Goal: Task Accomplishment & Management: Manage account settings

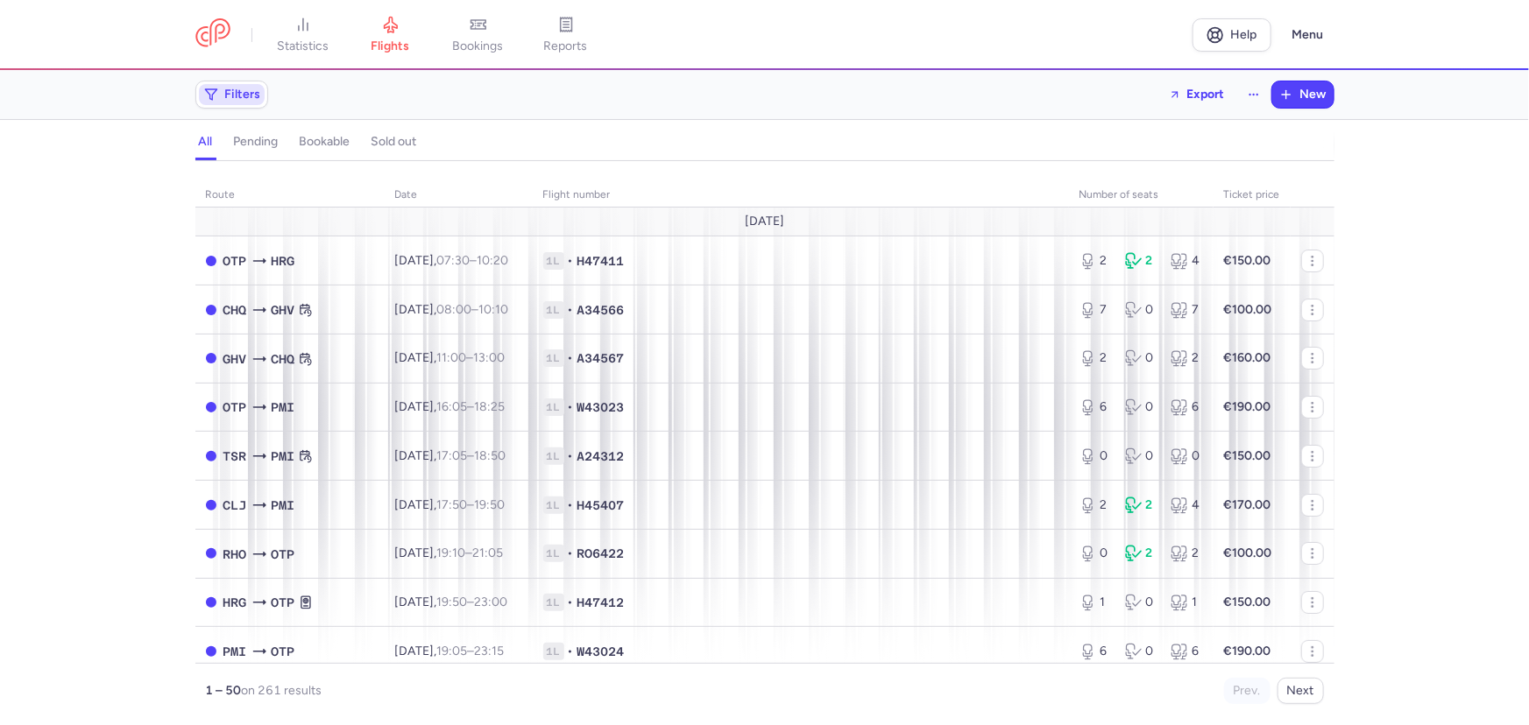
click at [224, 86] on span "Filters" at bounding box center [232, 94] width 66 height 21
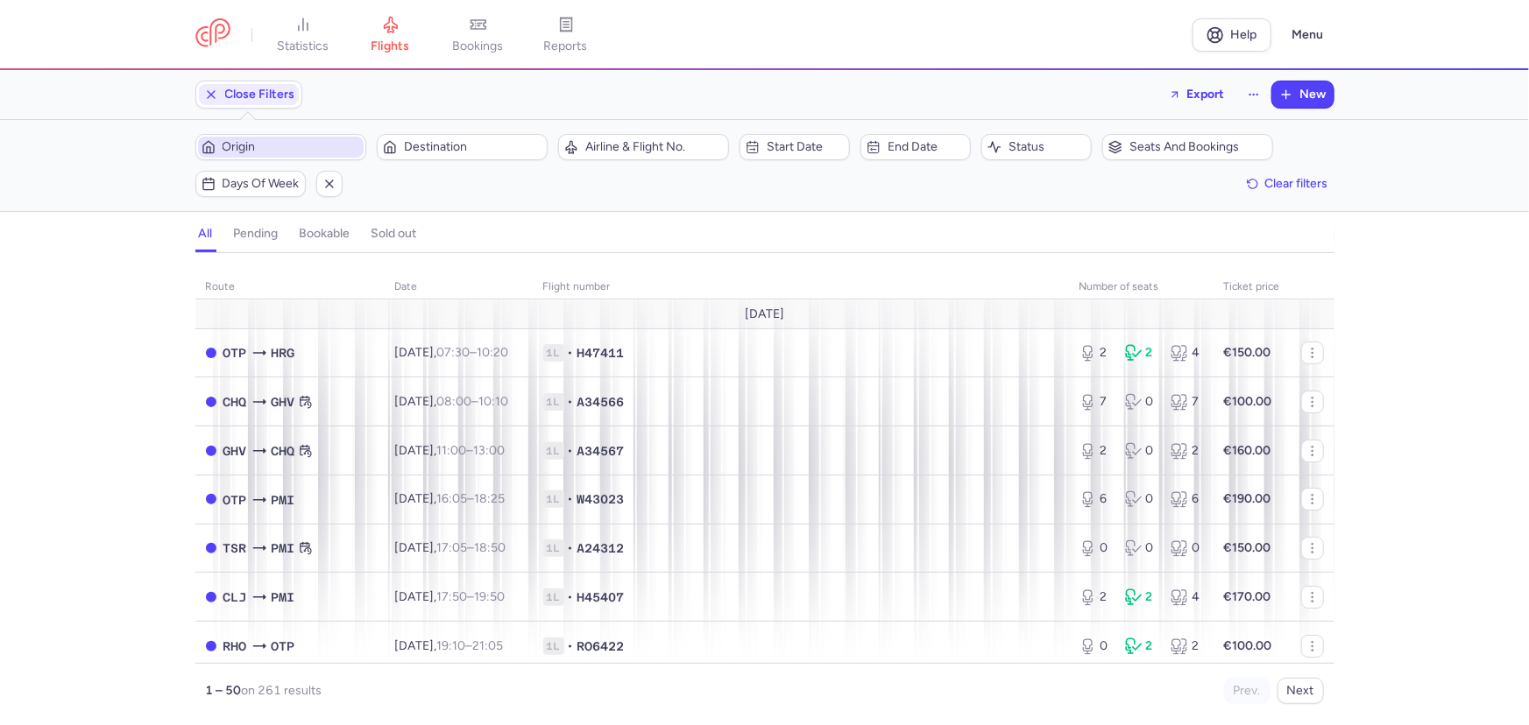
click at [307, 148] on span "Origin" at bounding box center [292, 147] width 138 height 14
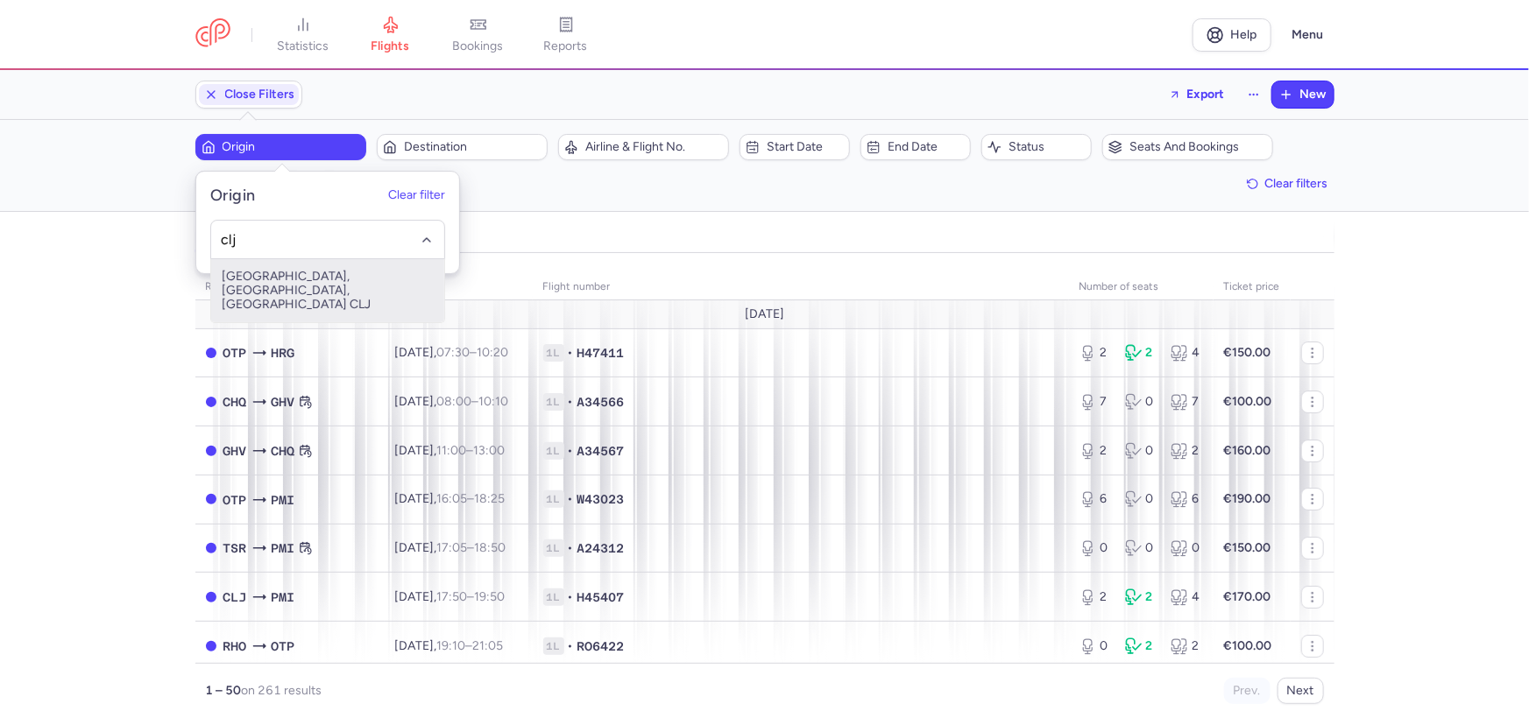
click at [317, 280] on span "[GEOGRAPHIC_DATA], [GEOGRAPHIC_DATA], [GEOGRAPHIC_DATA] CLJ" at bounding box center [327, 290] width 233 height 63
type input "clj"
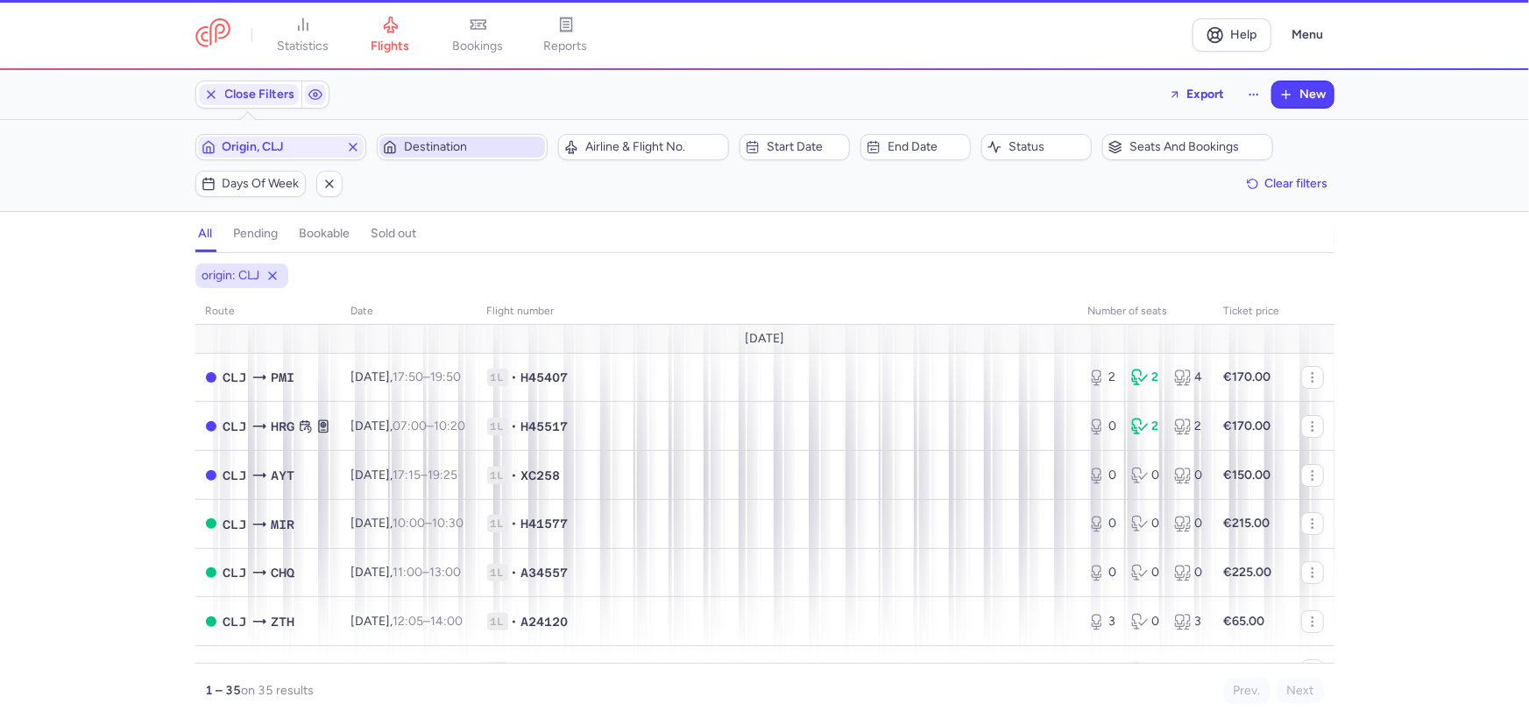
click at [458, 149] on span "Destination" at bounding box center [473, 147] width 138 height 14
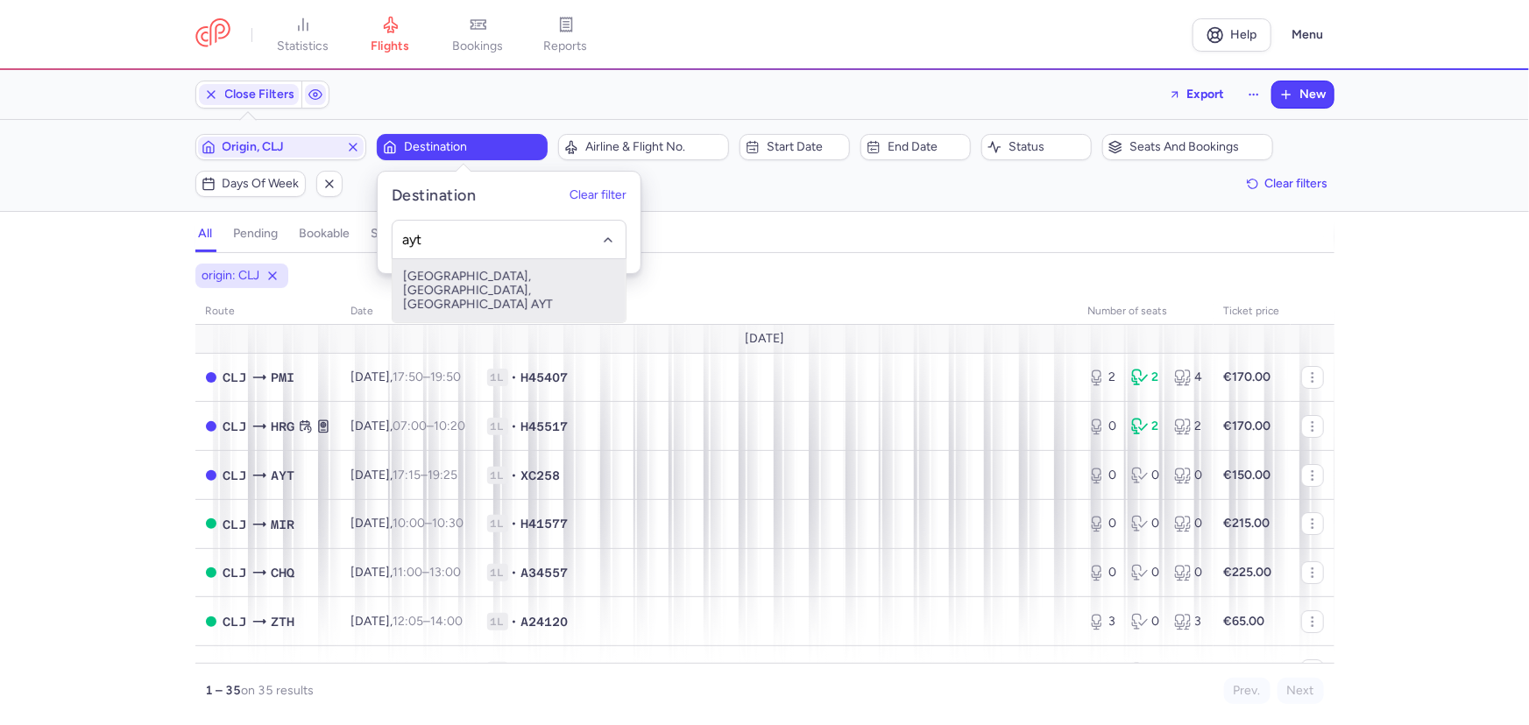
click at [481, 272] on span "Antalya, Antalya, Turkey AYT" at bounding box center [508, 290] width 233 height 63
type input "ayt"
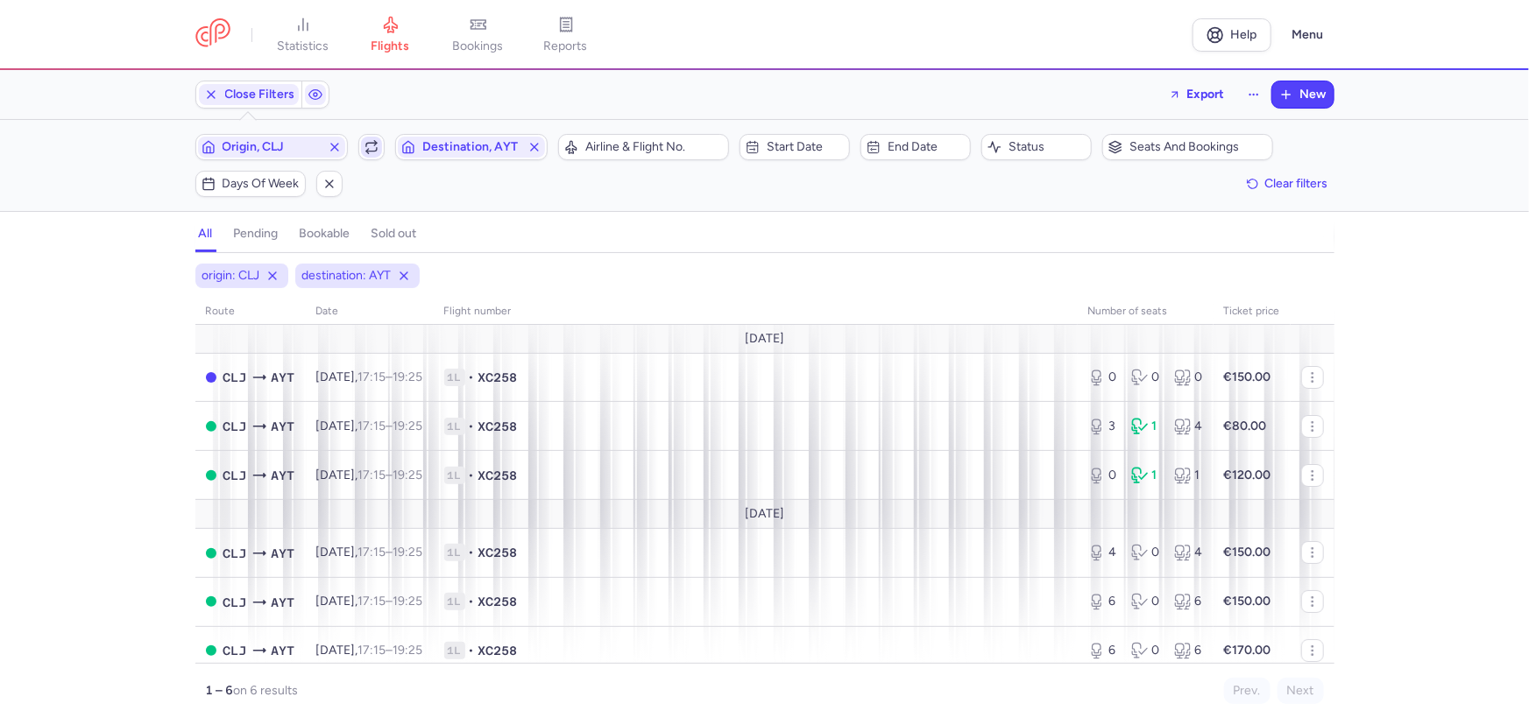
click at [373, 143] on icon "button" at bounding box center [371, 145] width 11 height 4
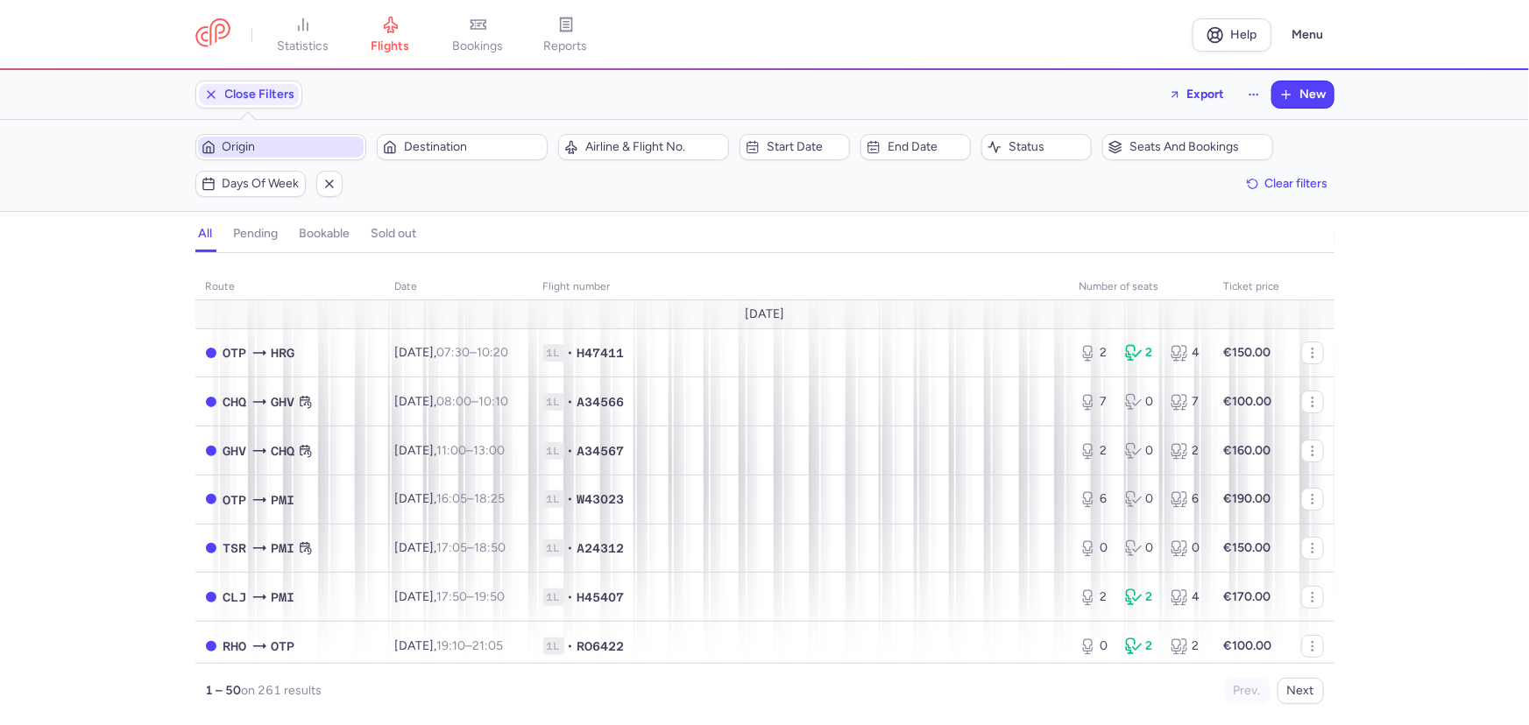
click at [282, 142] on span "Origin" at bounding box center [292, 147] width 138 height 14
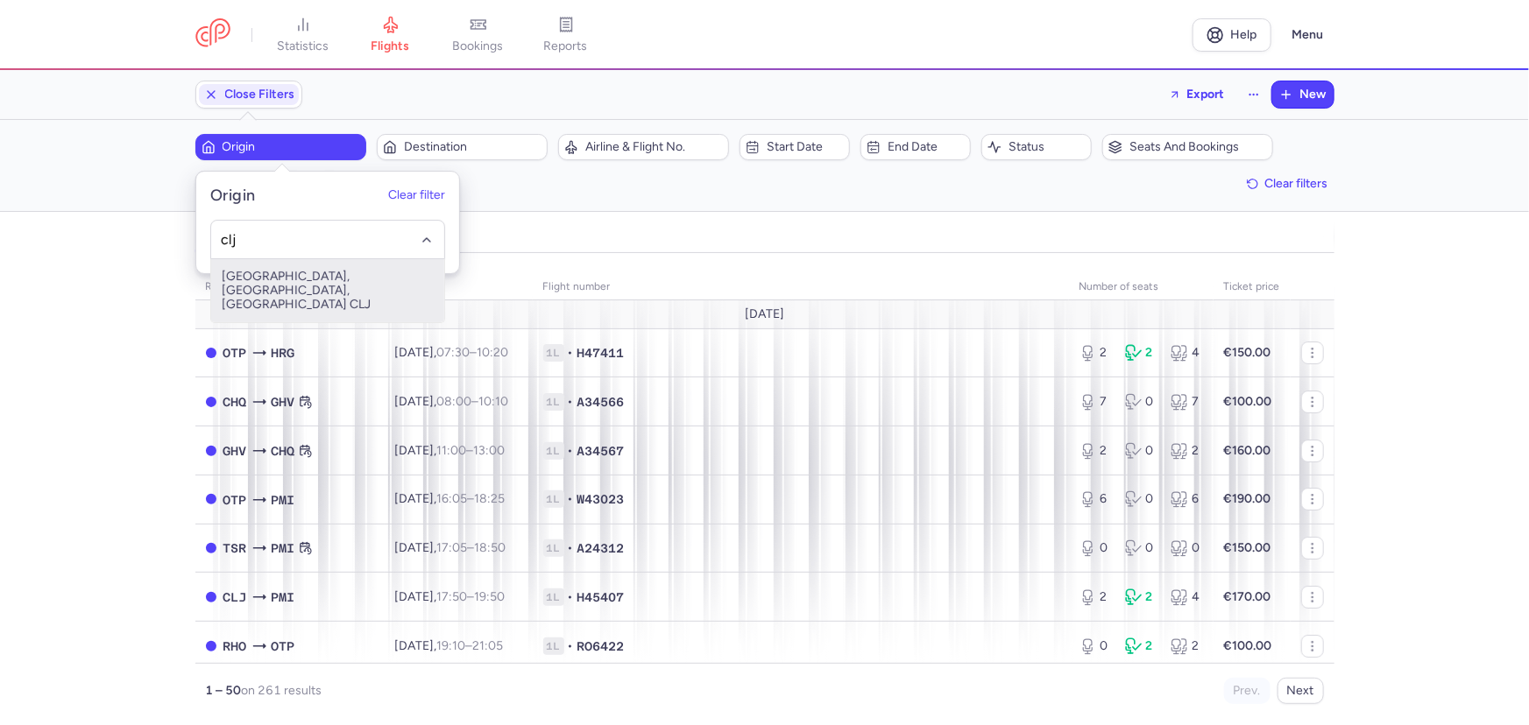
click at [359, 285] on span "[GEOGRAPHIC_DATA], [GEOGRAPHIC_DATA], [GEOGRAPHIC_DATA] CLJ" at bounding box center [327, 290] width 233 height 63
type input "clj"
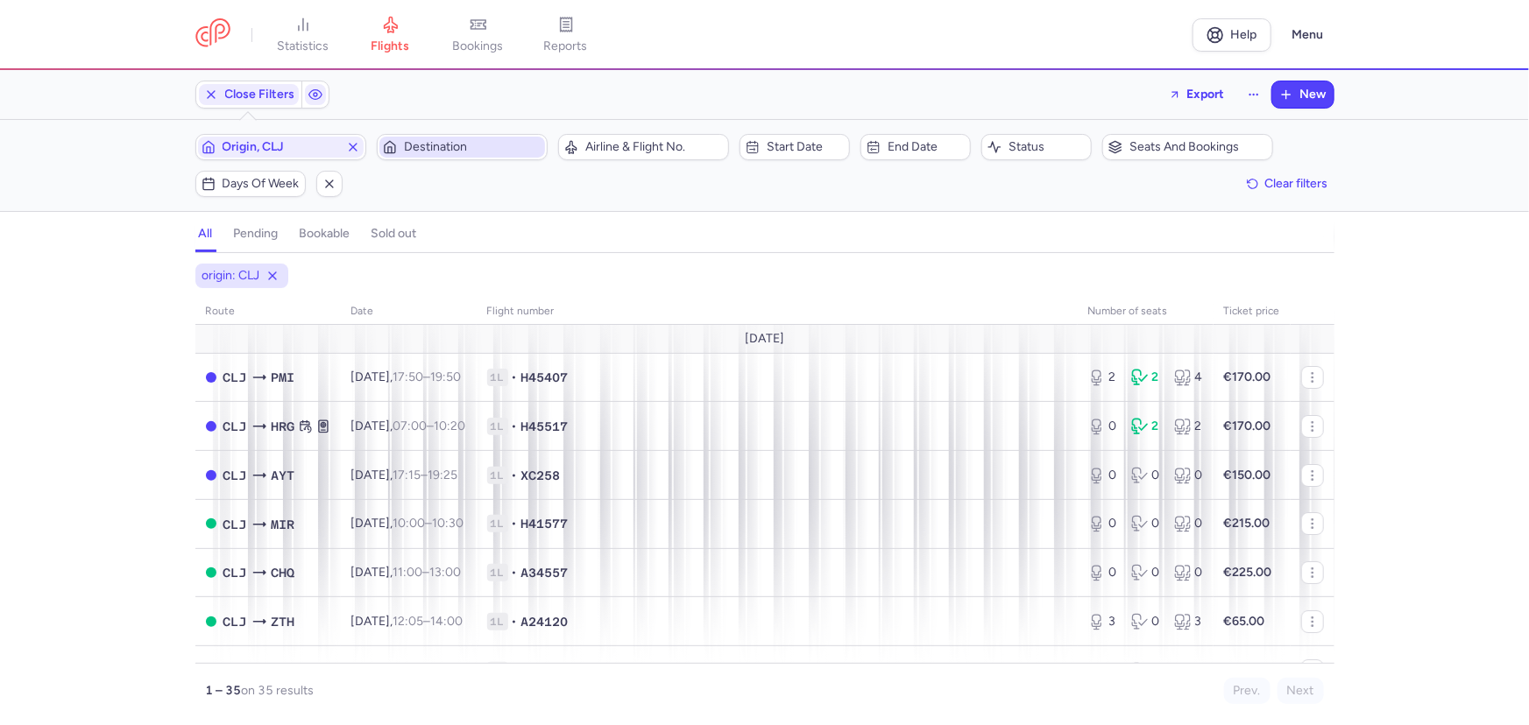
click at [435, 153] on span "Destination" at bounding box center [473, 147] width 138 height 14
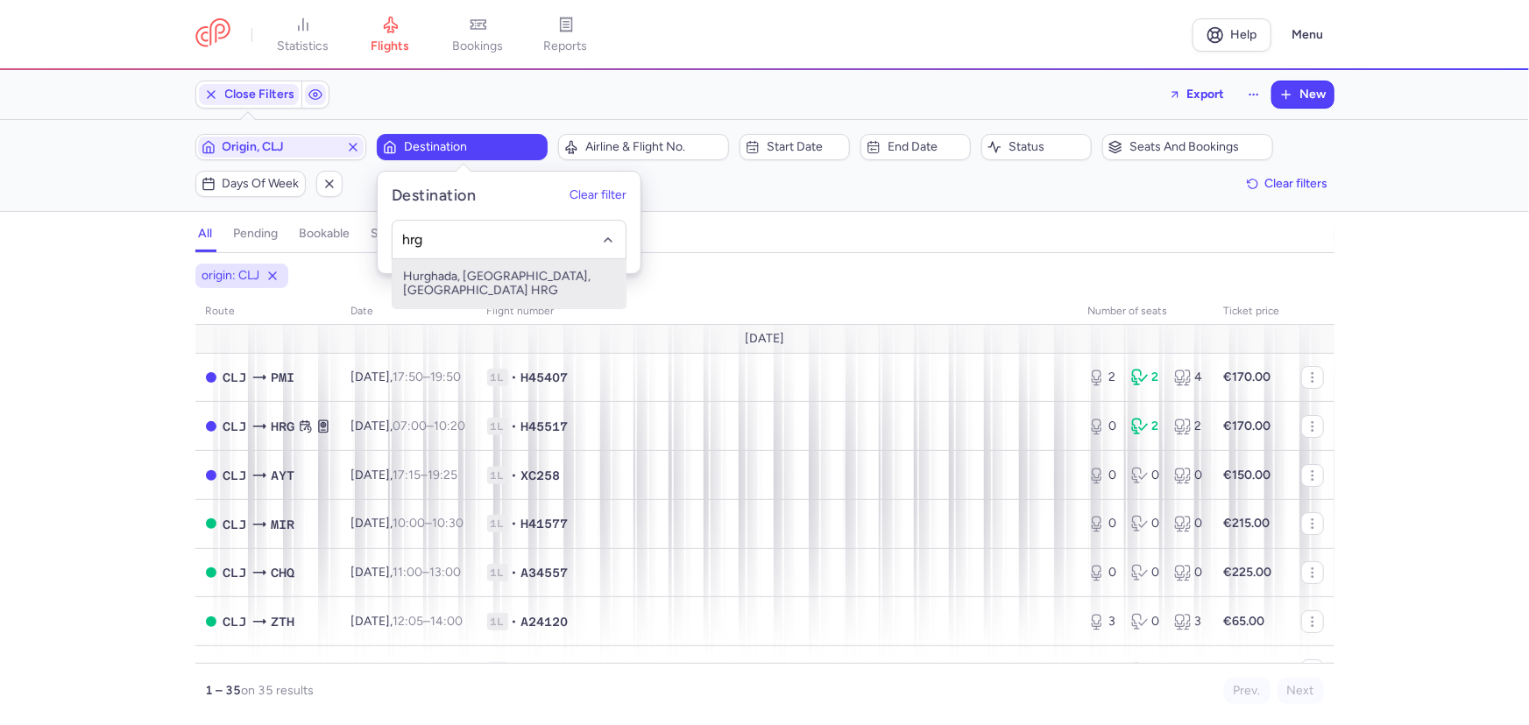
click at [520, 277] on span "Hurghada, [GEOGRAPHIC_DATA], [GEOGRAPHIC_DATA] HRG" at bounding box center [508, 283] width 233 height 49
type input "hrg"
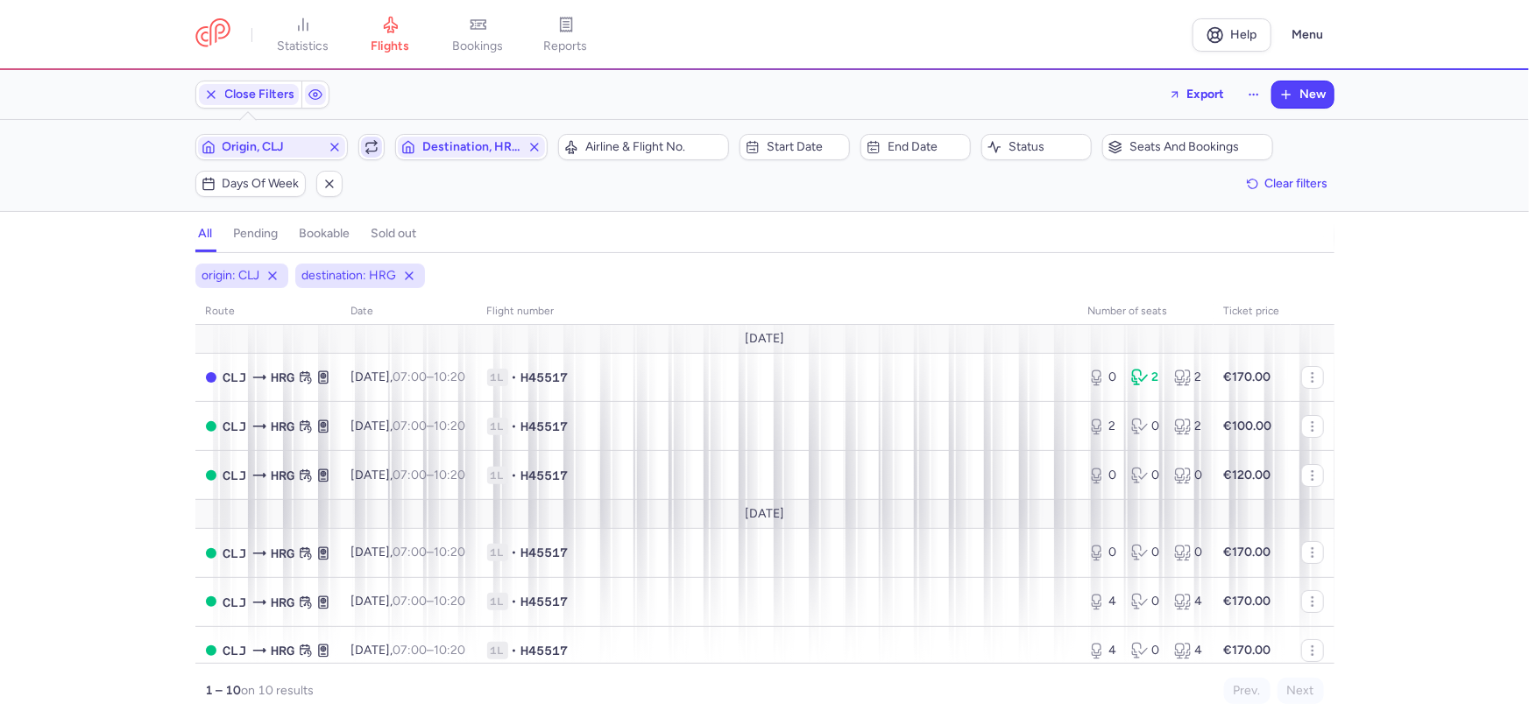
click at [378, 143] on span "button" at bounding box center [371, 147] width 21 height 21
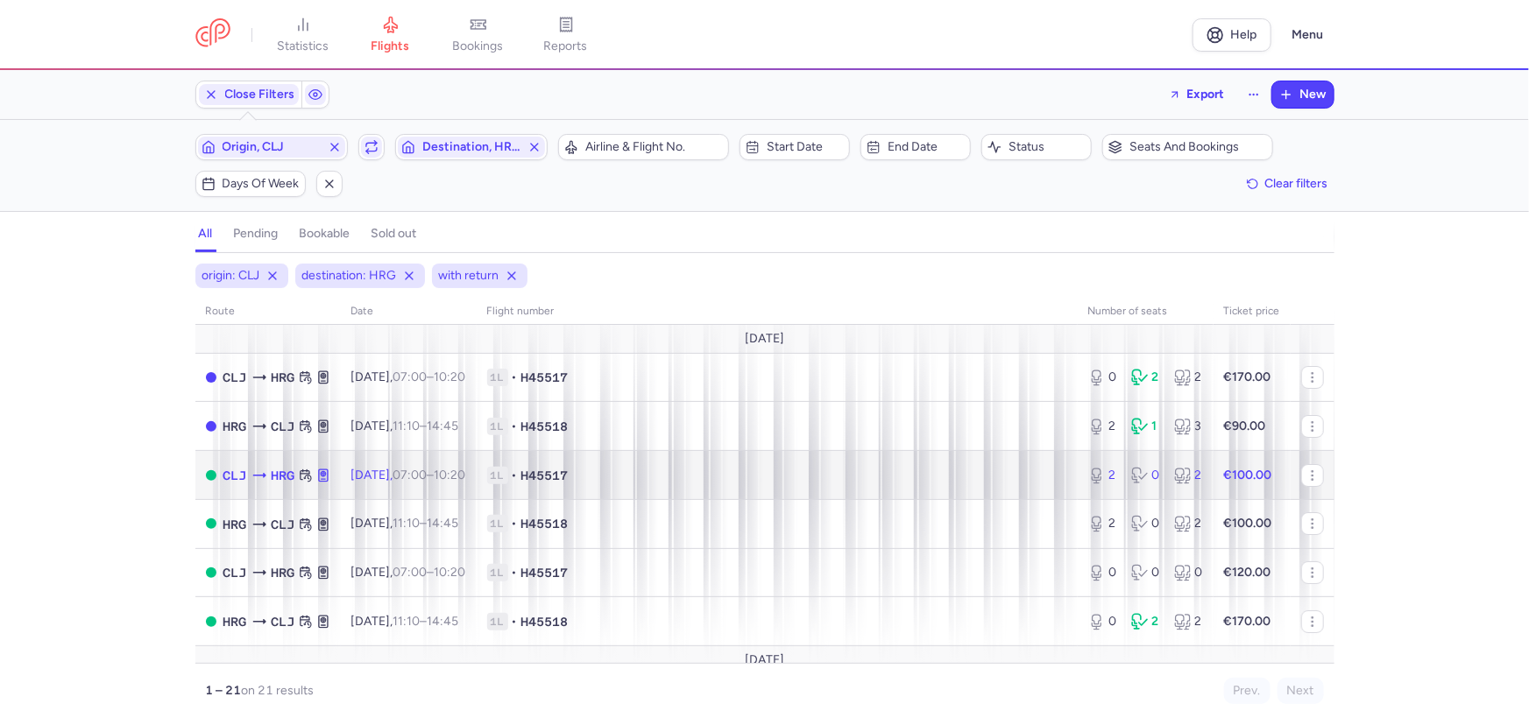
click at [760, 475] on span "1L • H45517" at bounding box center [777, 476] width 580 height 18
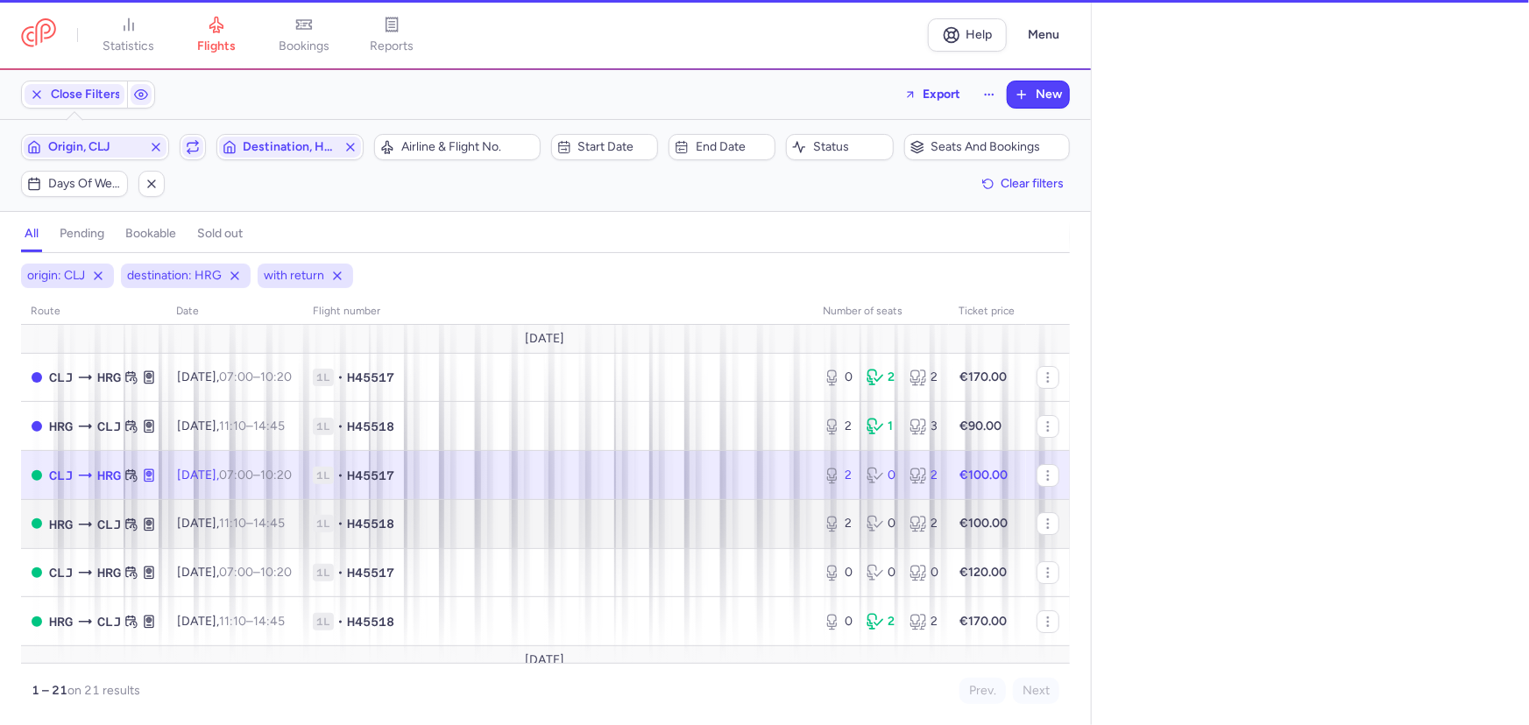
select select "days"
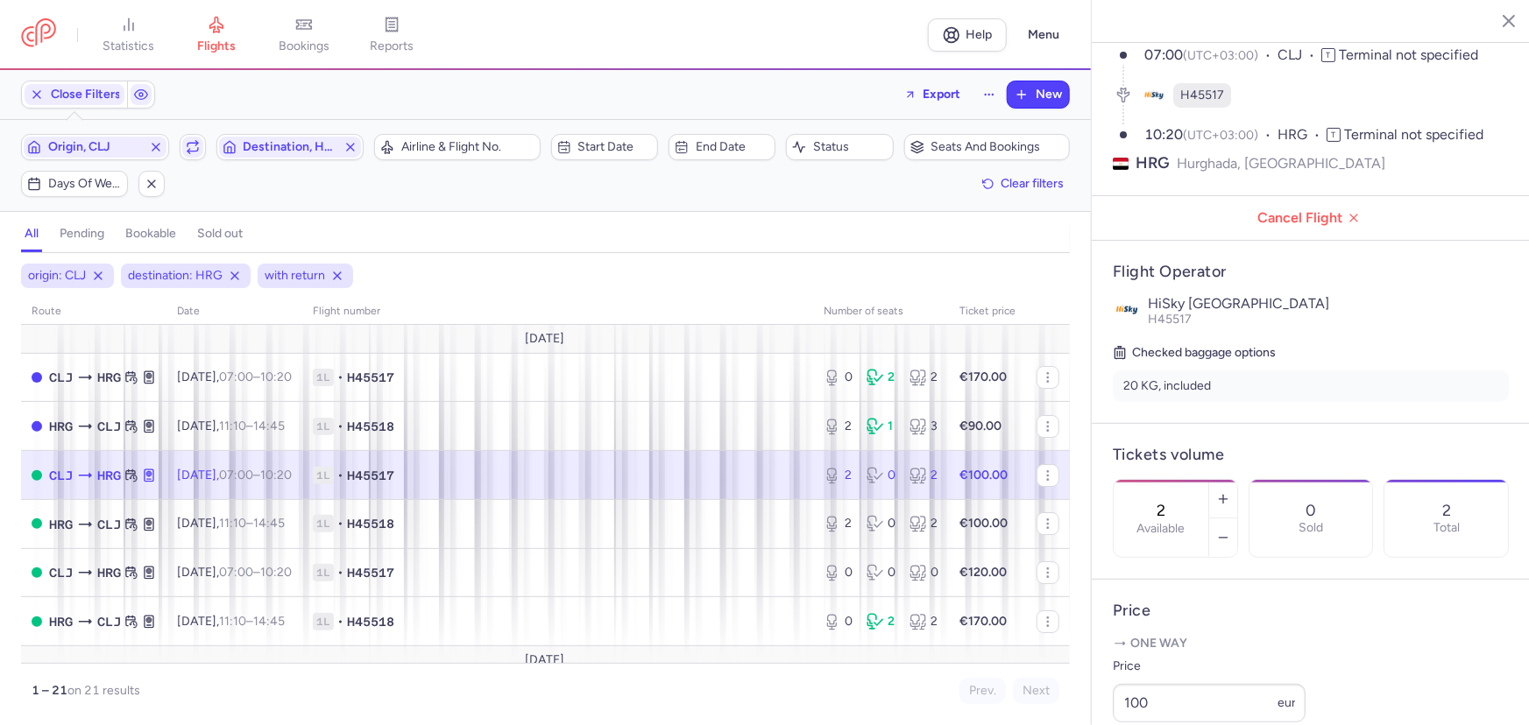
scroll to position [477, 0]
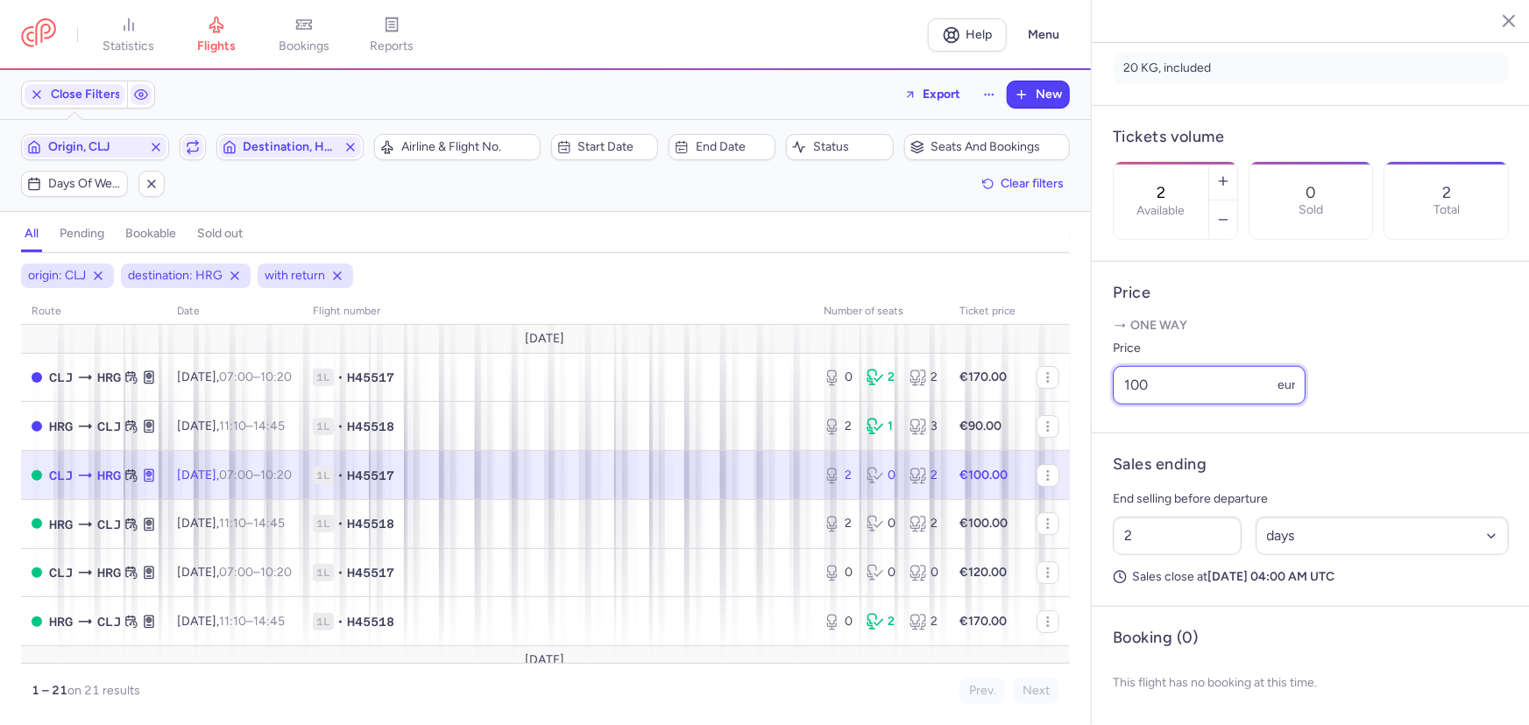
drag, startPoint x: 1170, startPoint y: 388, endPoint x: 1092, endPoint y: 373, distance: 80.2
click at [1092, 373] on article "Price One way Price 100 eur" at bounding box center [1311, 348] width 438 height 172
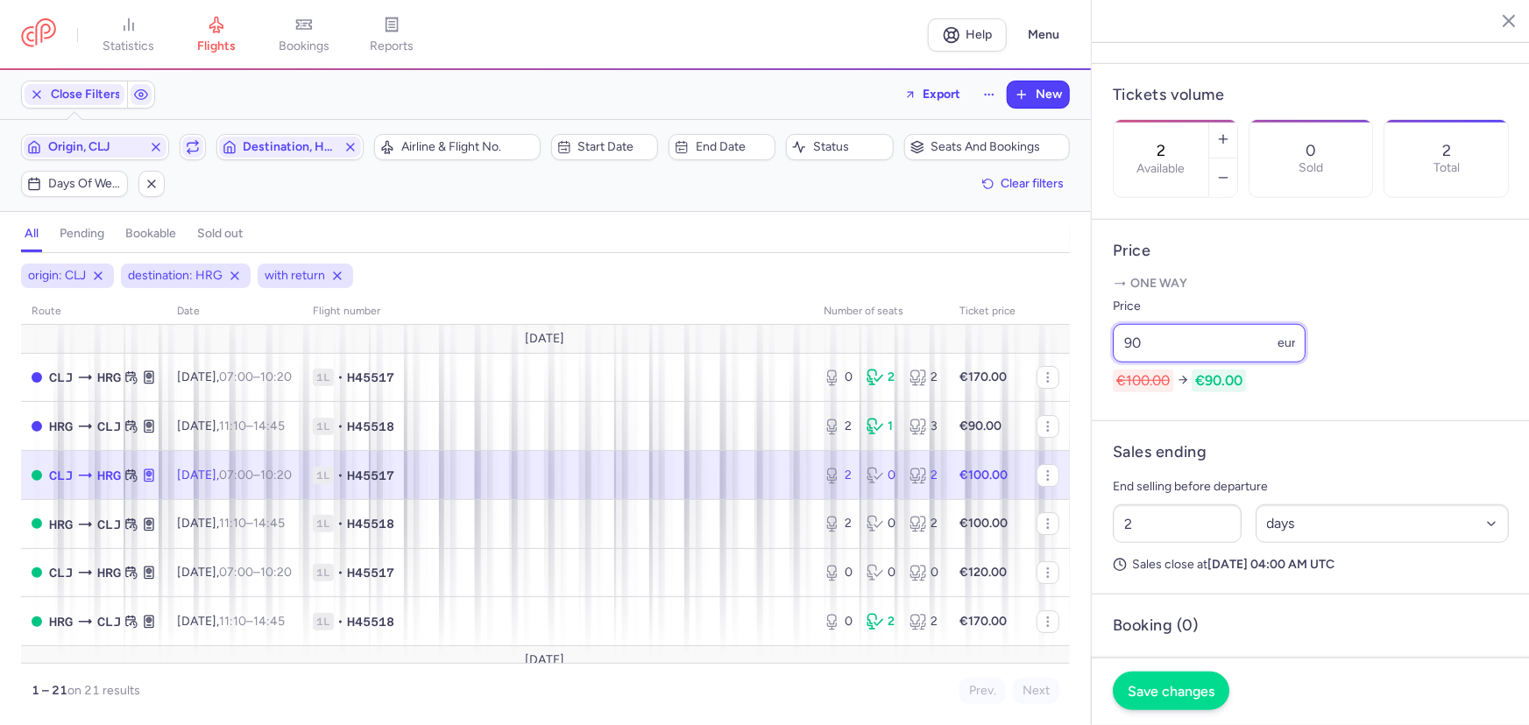
type input "90"
click at [1192, 693] on span "Save changes" at bounding box center [1170, 691] width 87 height 16
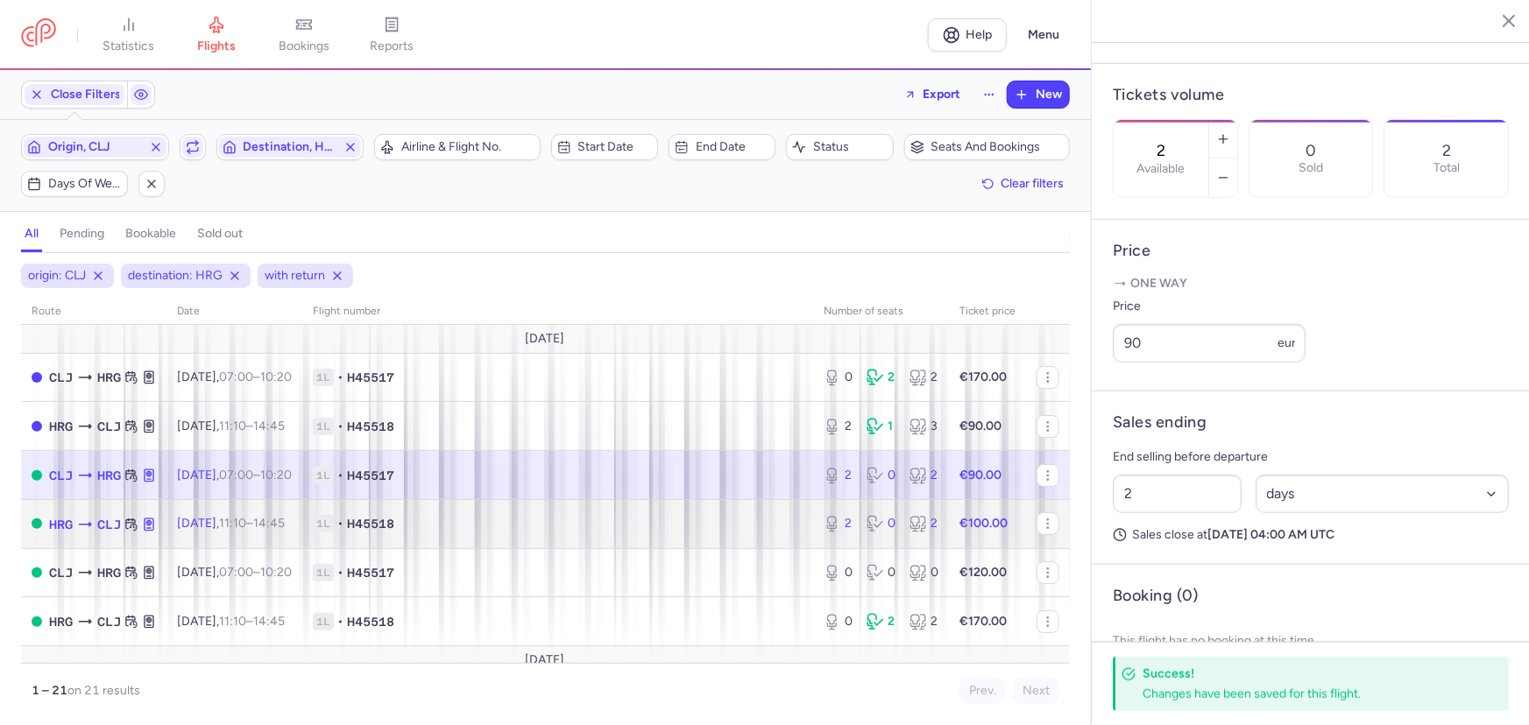
click at [597, 519] on span "1L • H45518" at bounding box center [558, 524] width 490 height 18
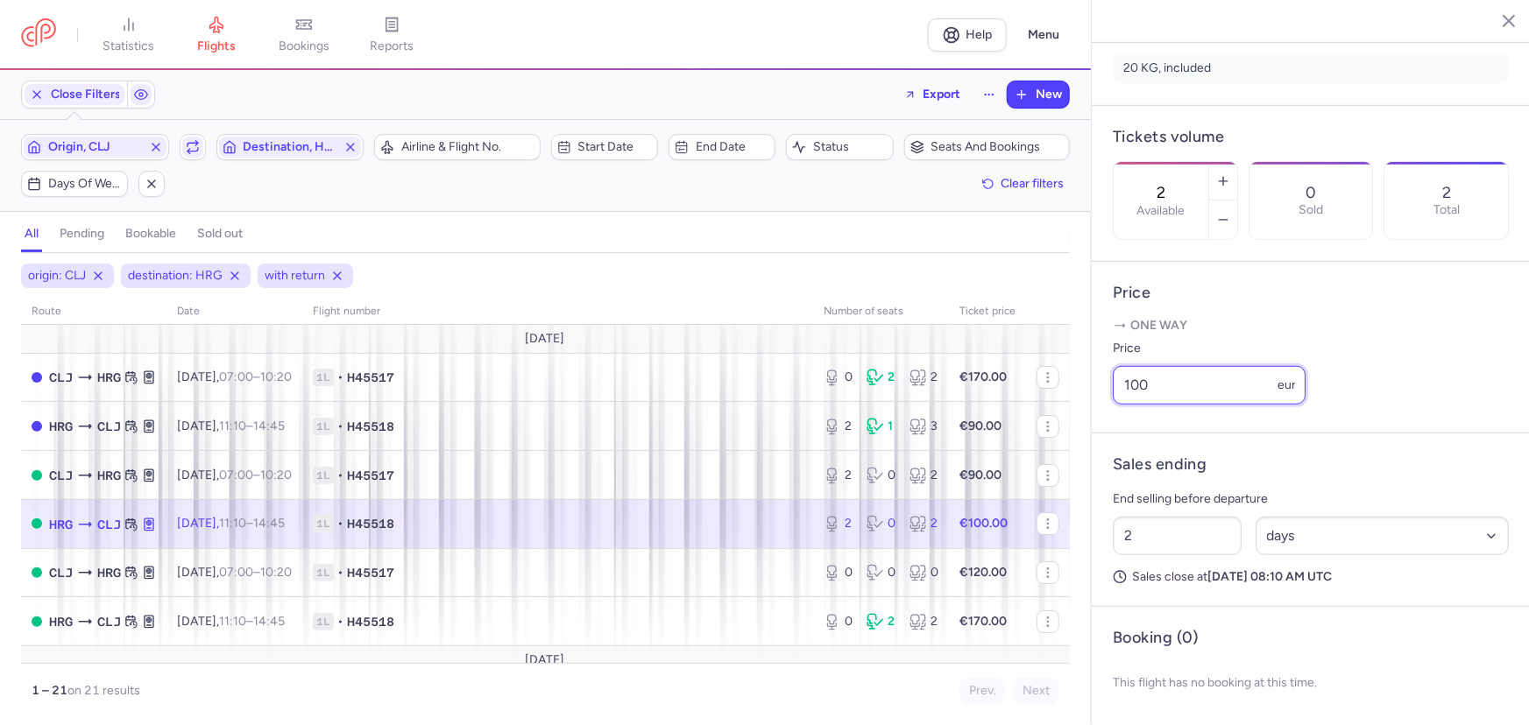
drag, startPoint x: 1200, startPoint y: 389, endPoint x: 1065, endPoint y: 381, distance: 135.1
click at [1065, 381] on div "statistics flights bookings reports Help Menu Close Filters Export New Filters …" at bounding box center [764, 362] width 1529 height 725
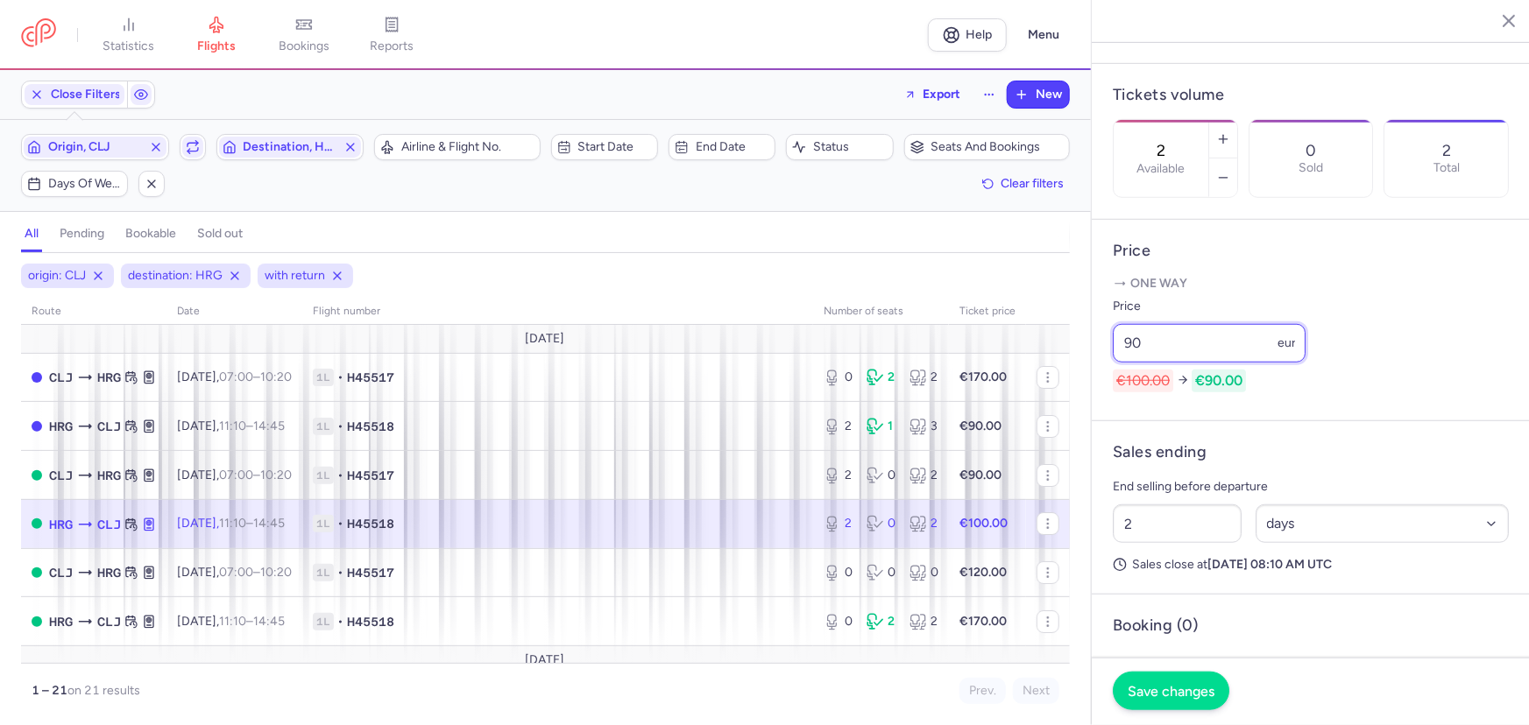
type input "90"
click at [1180, 692] on span "Save changes" at bounding box center [1170, 691] width 87 height 16
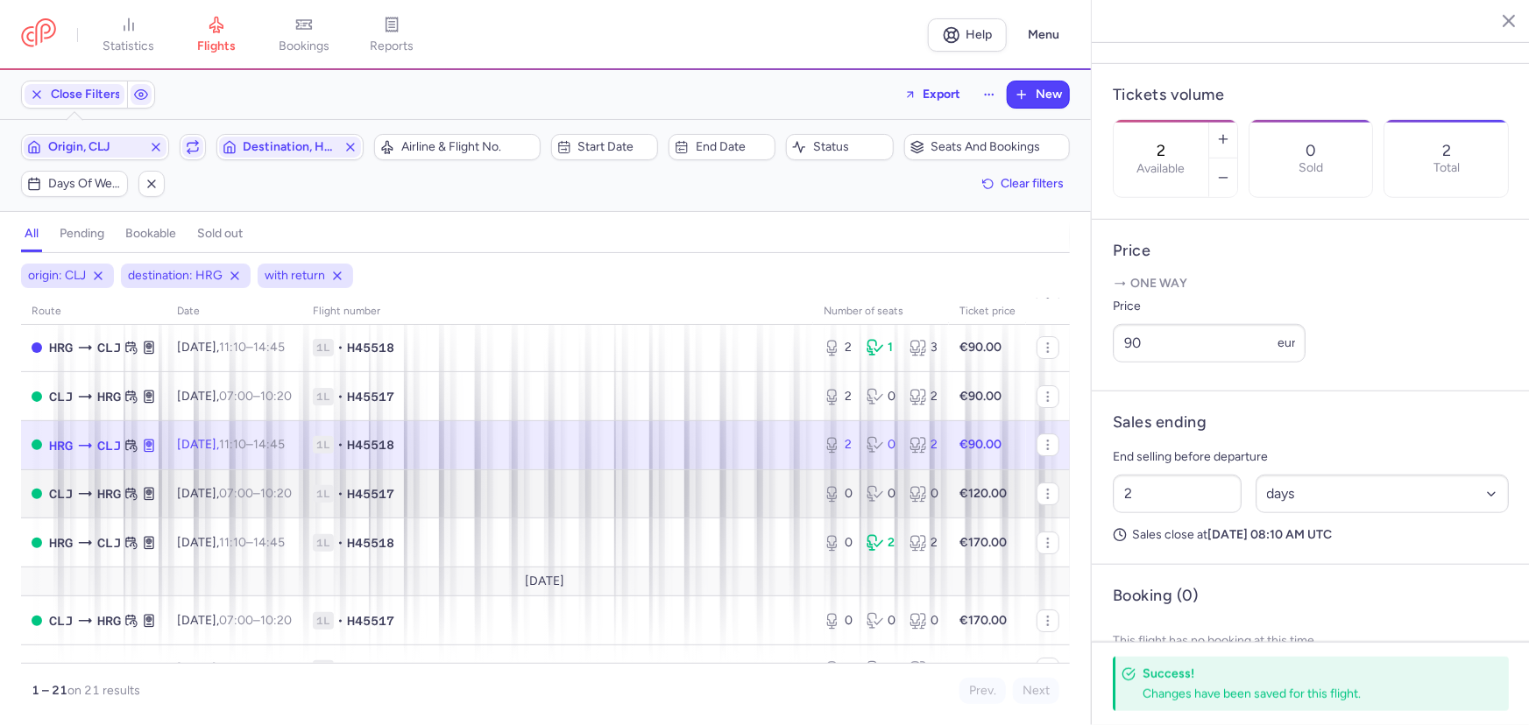
scroll to position [238, 0]
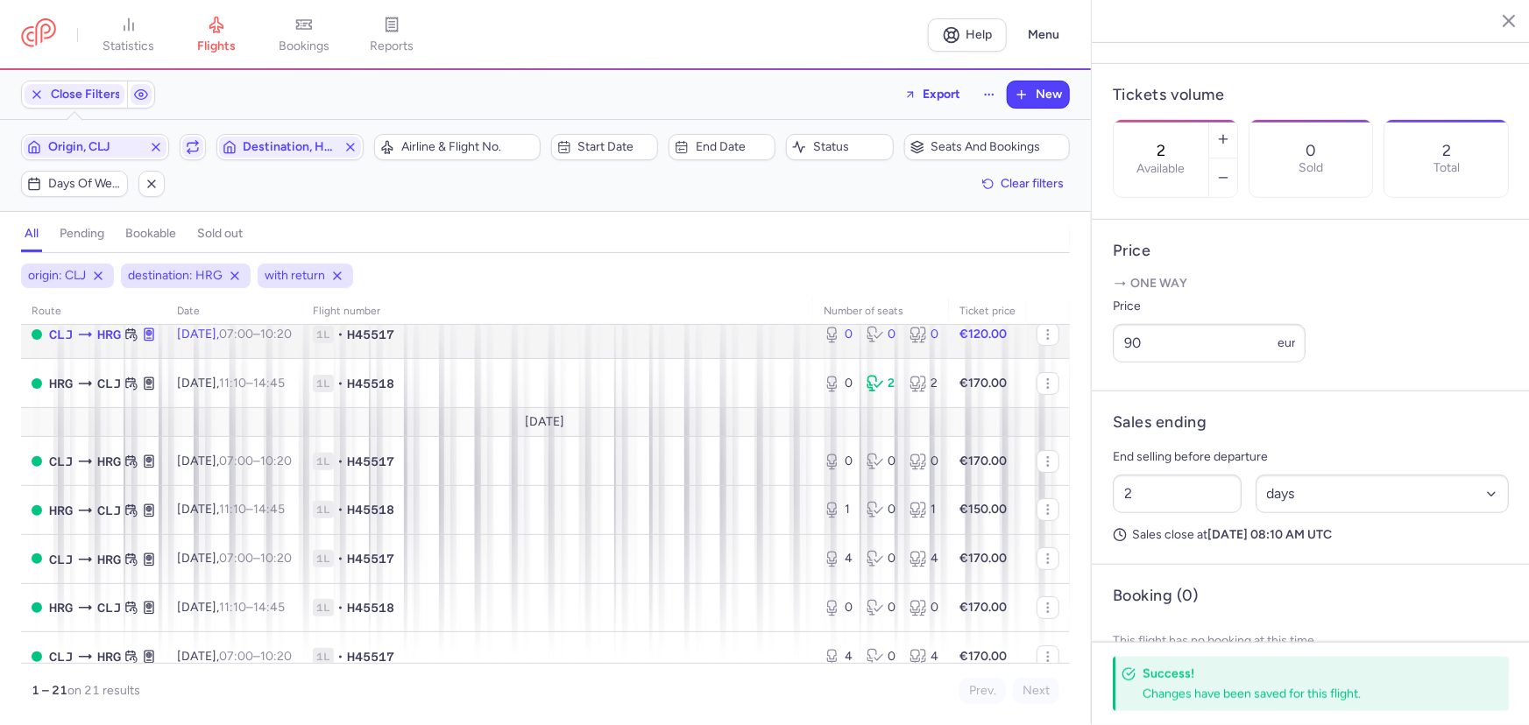
click at [531, 336] on span "1L • H45517" at bounding box center [558, 335] width 490 height 18
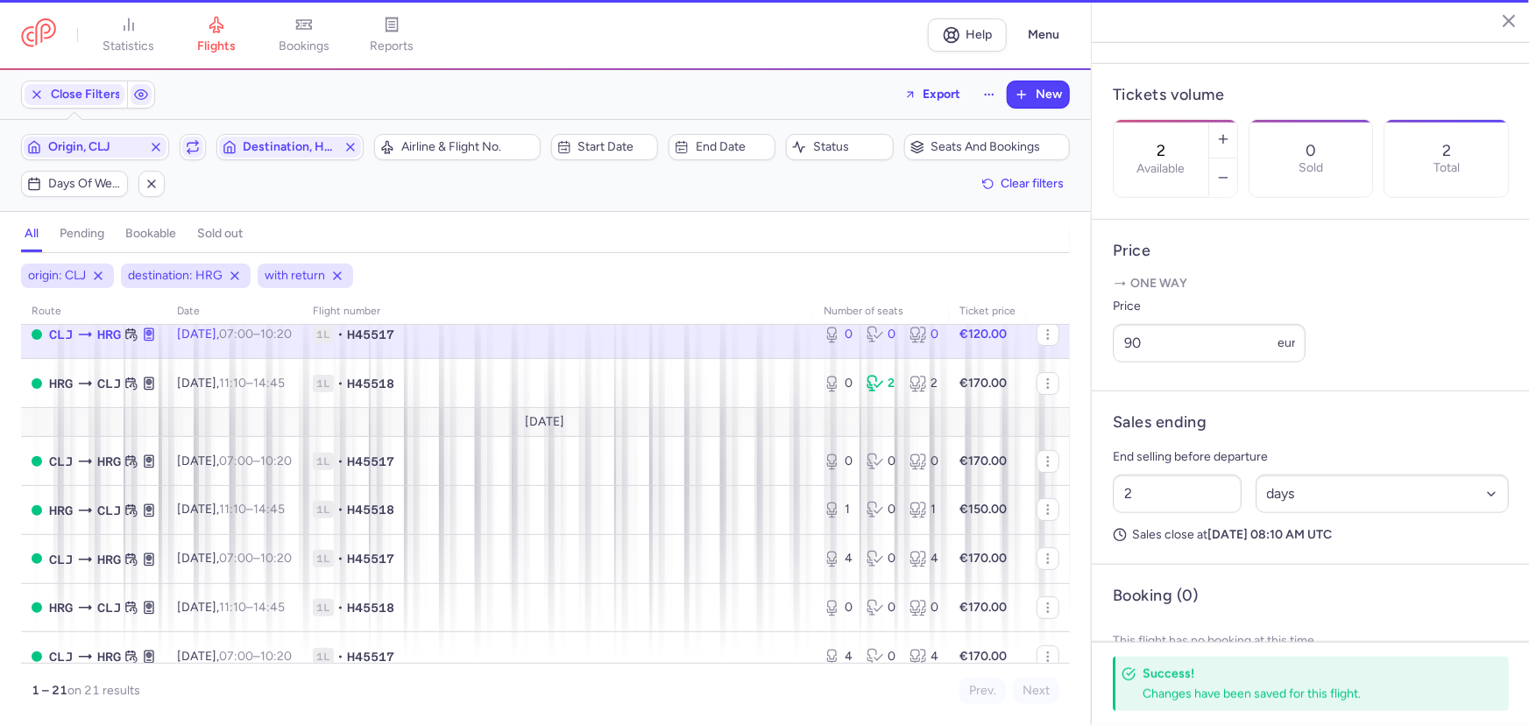
type input "0"
type input "1"
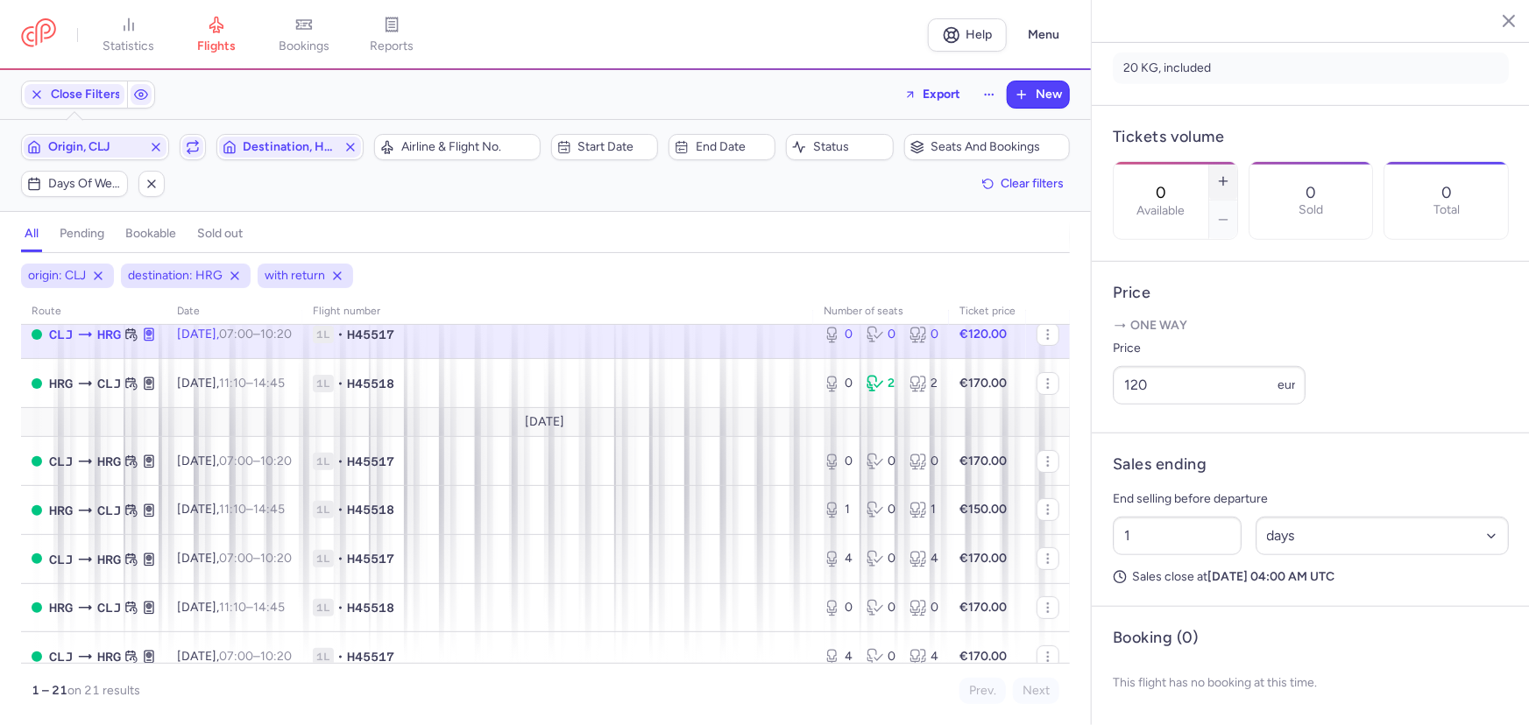
click at [1237, 162] on button "button" at bounding box center [1223, 181] width 28 height 39
type input "1"
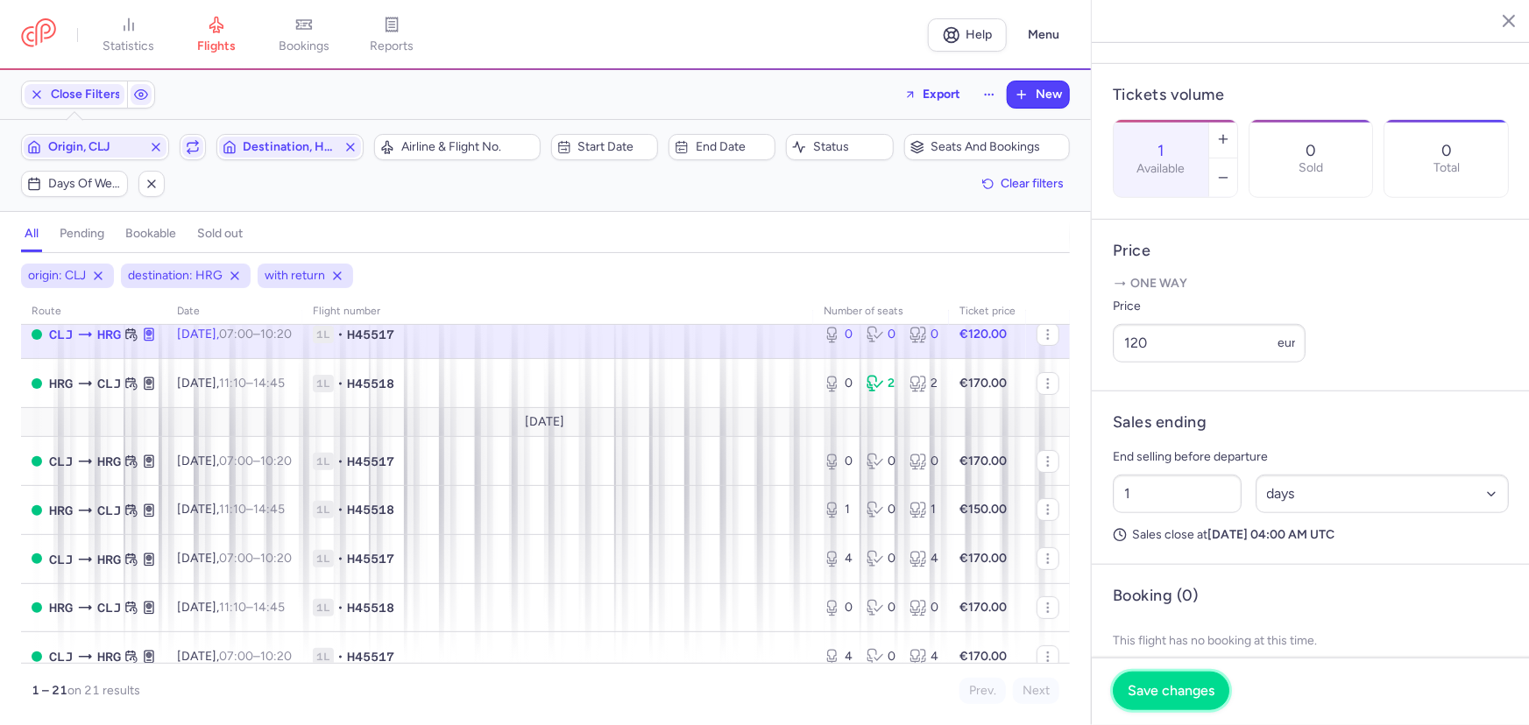
click at [1156, 695] on span "Save changes" at bounding box center [1170, 691] width 87 height 16
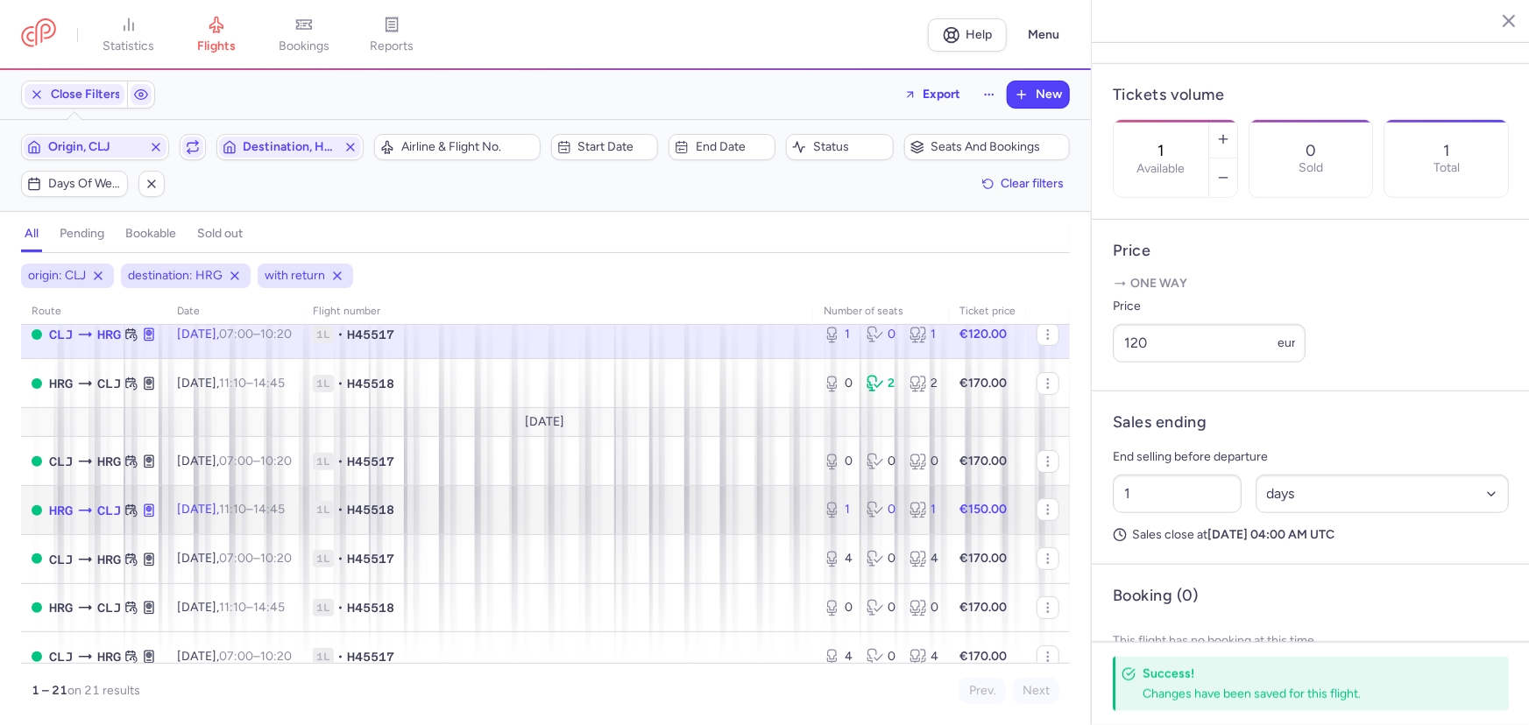
click at [489, 519] on span "1L • H45518" at bounding box center [558, 510] width 490 height 18
type input "2"
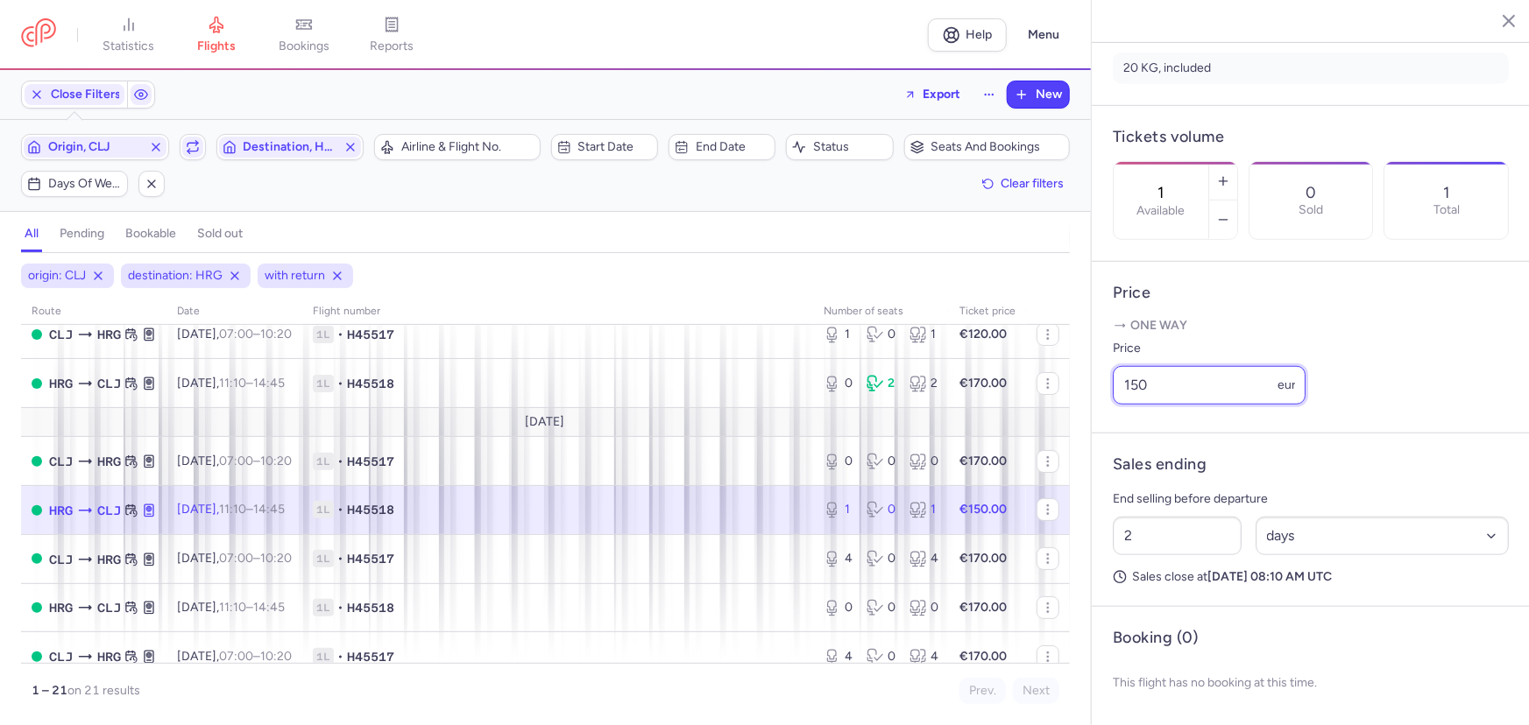
drag, startPoint x: 1139, startPoint y: 392, endPoint x: 1129, endPoint y: 392, distance: 9.6
click at [1129, 392] on input "150" at bounding box center [1209, 385] width 193 height 39
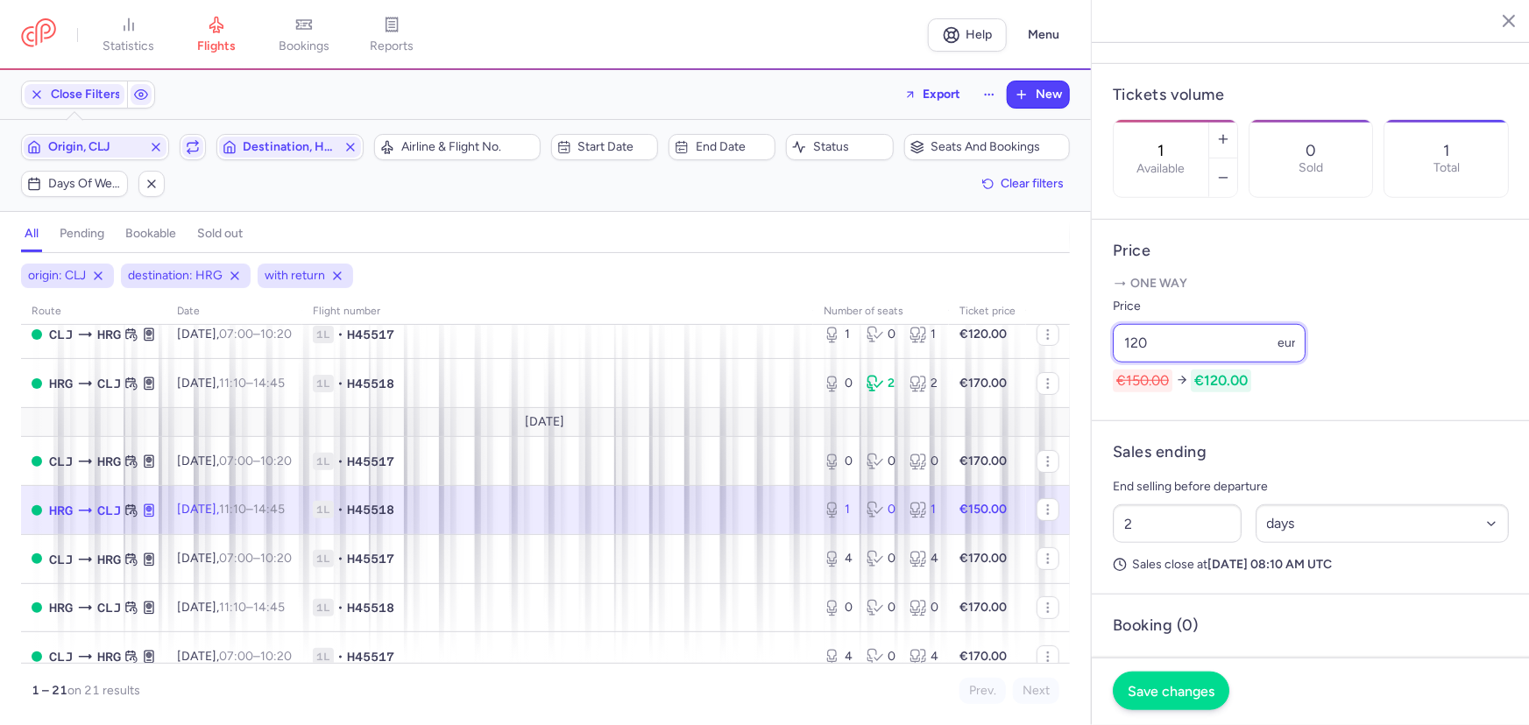
type input "120"
click at [1183, 676] on button "Save changes" at bounding box center [1171, 691] width 117 height 39
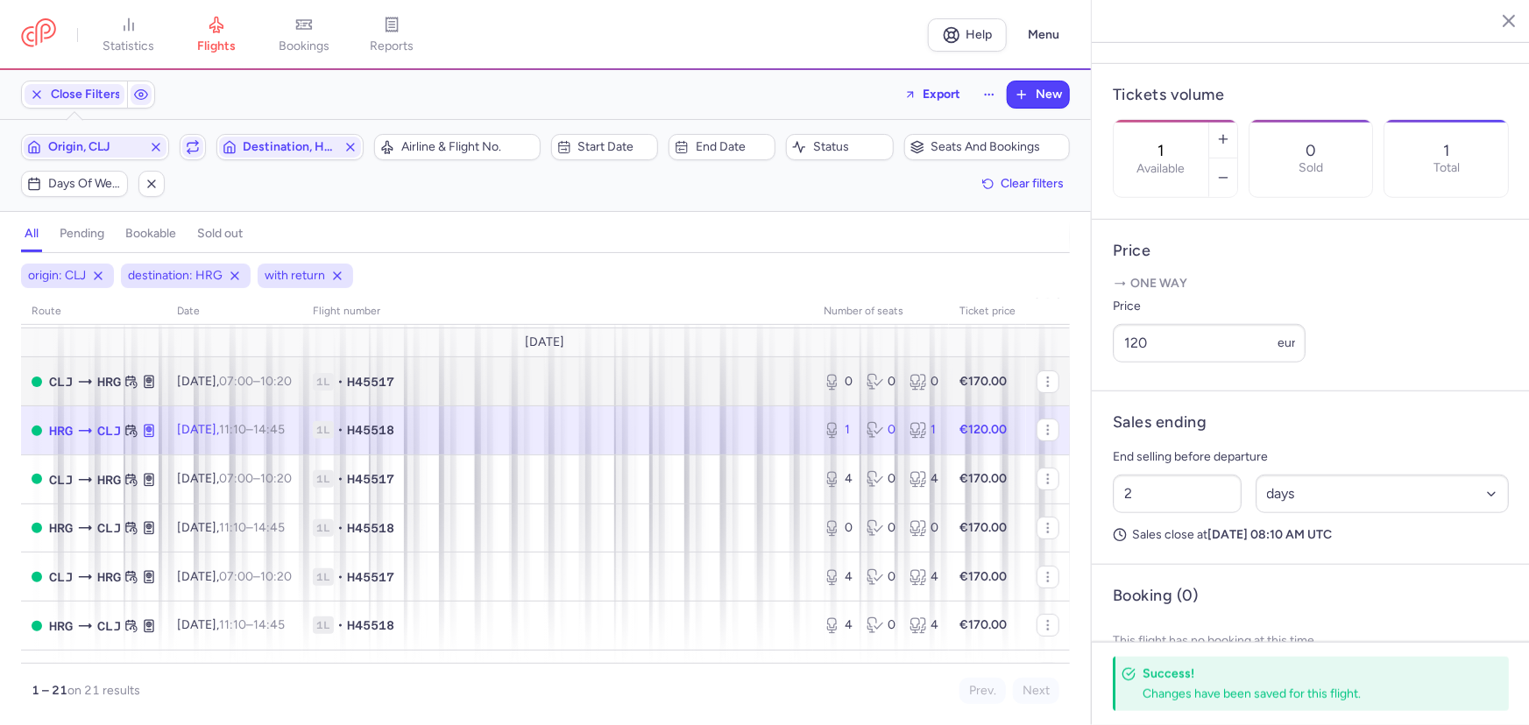
scroll to position [238, 0]
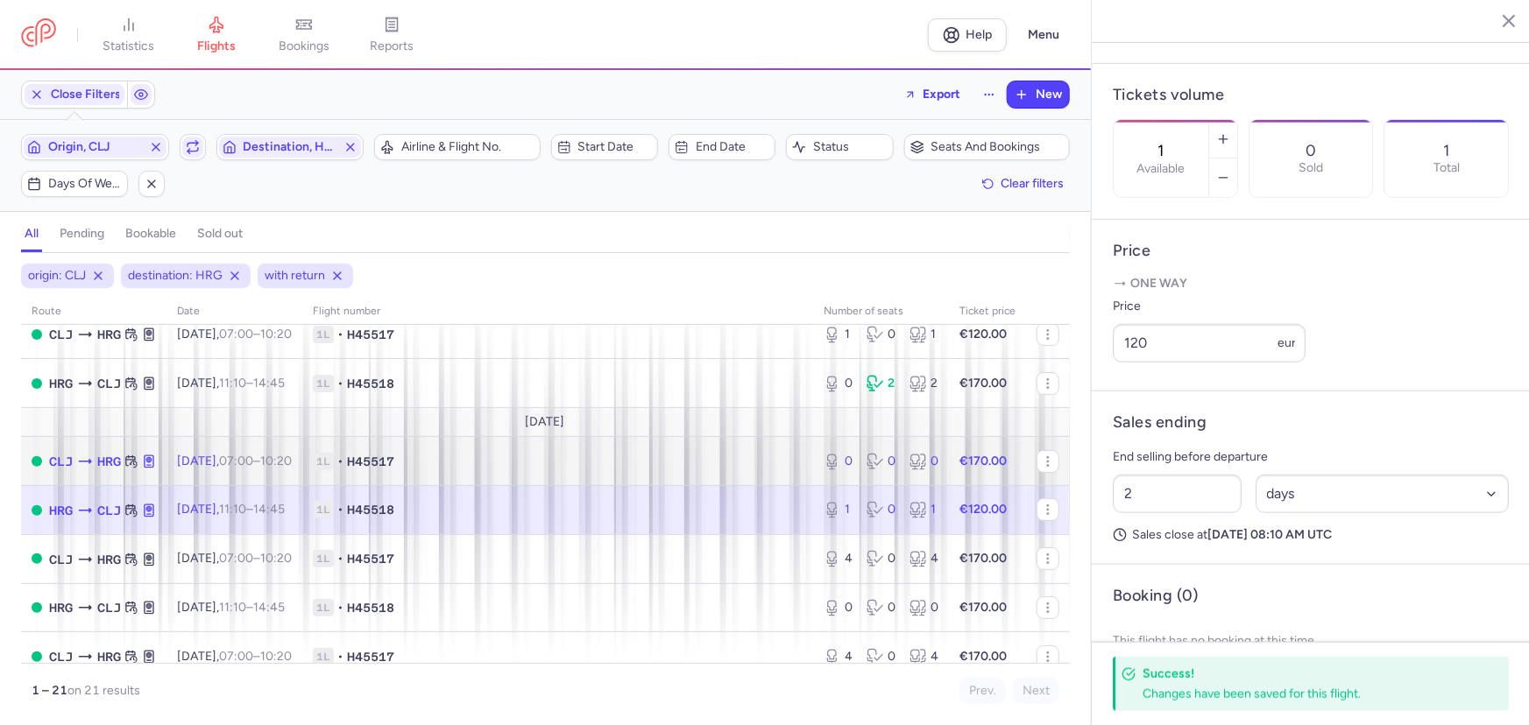
click at [650, 456] on span "1L • H45517" at bounding box center [558, 462] width 490 height 18
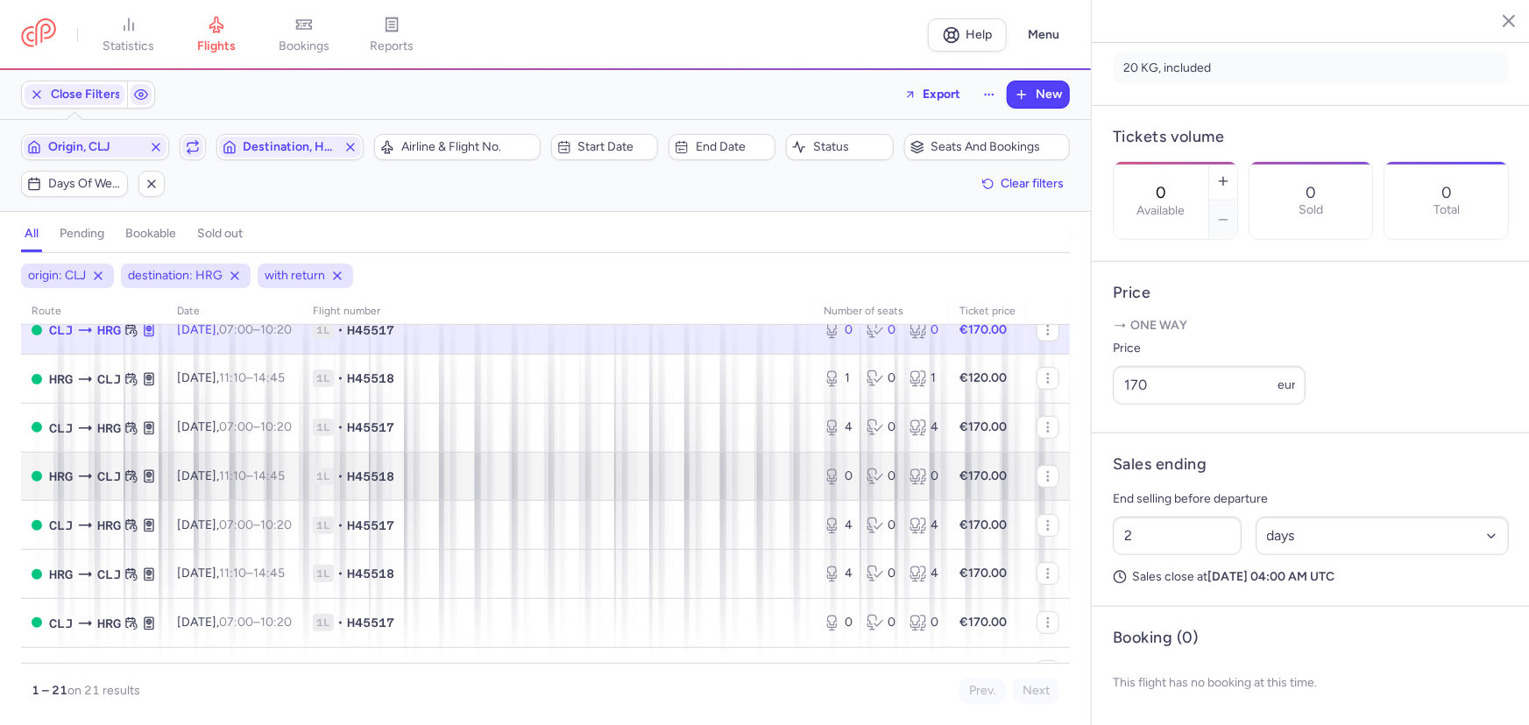
scroll to position [398, 0]
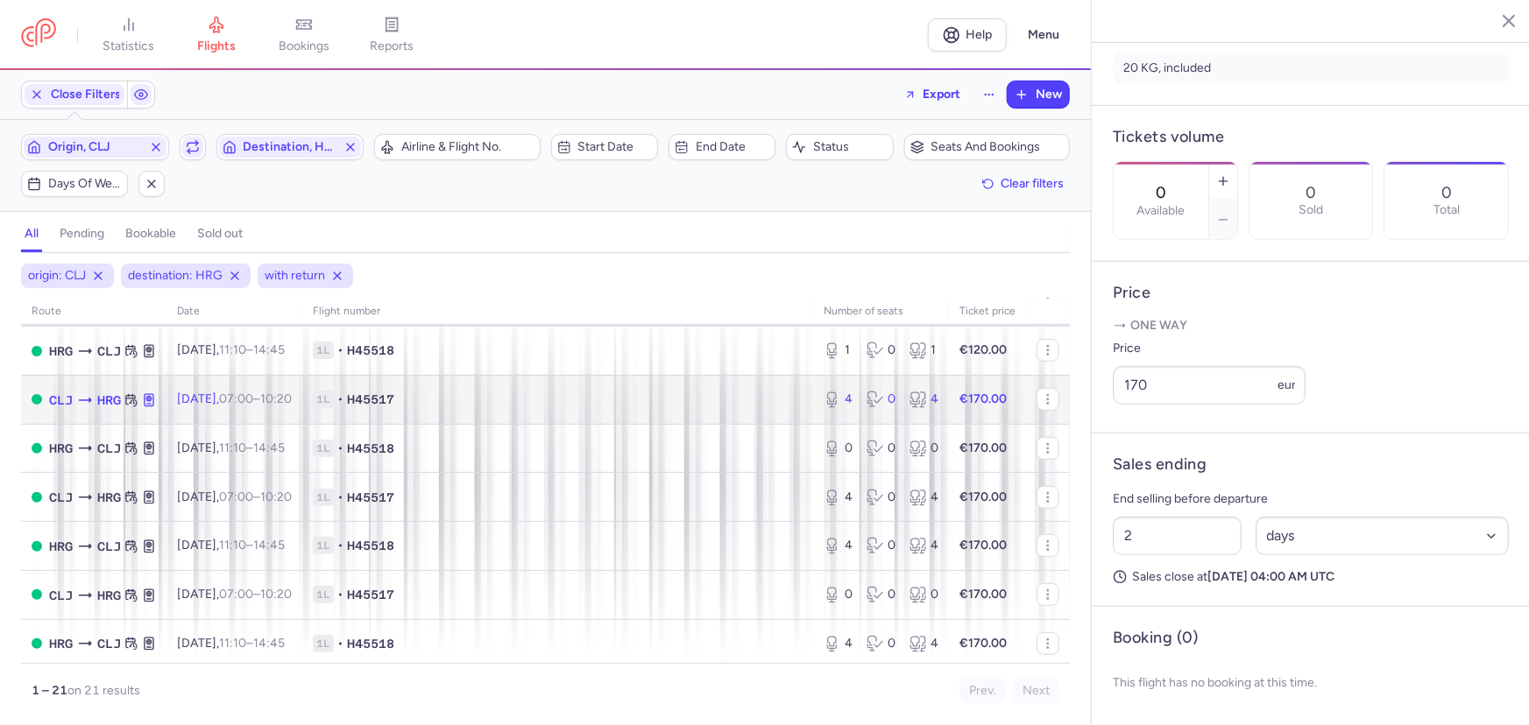
click at [533, 408] on span "1L • H45517" at bounding box center [558, 400] width 490 height 18
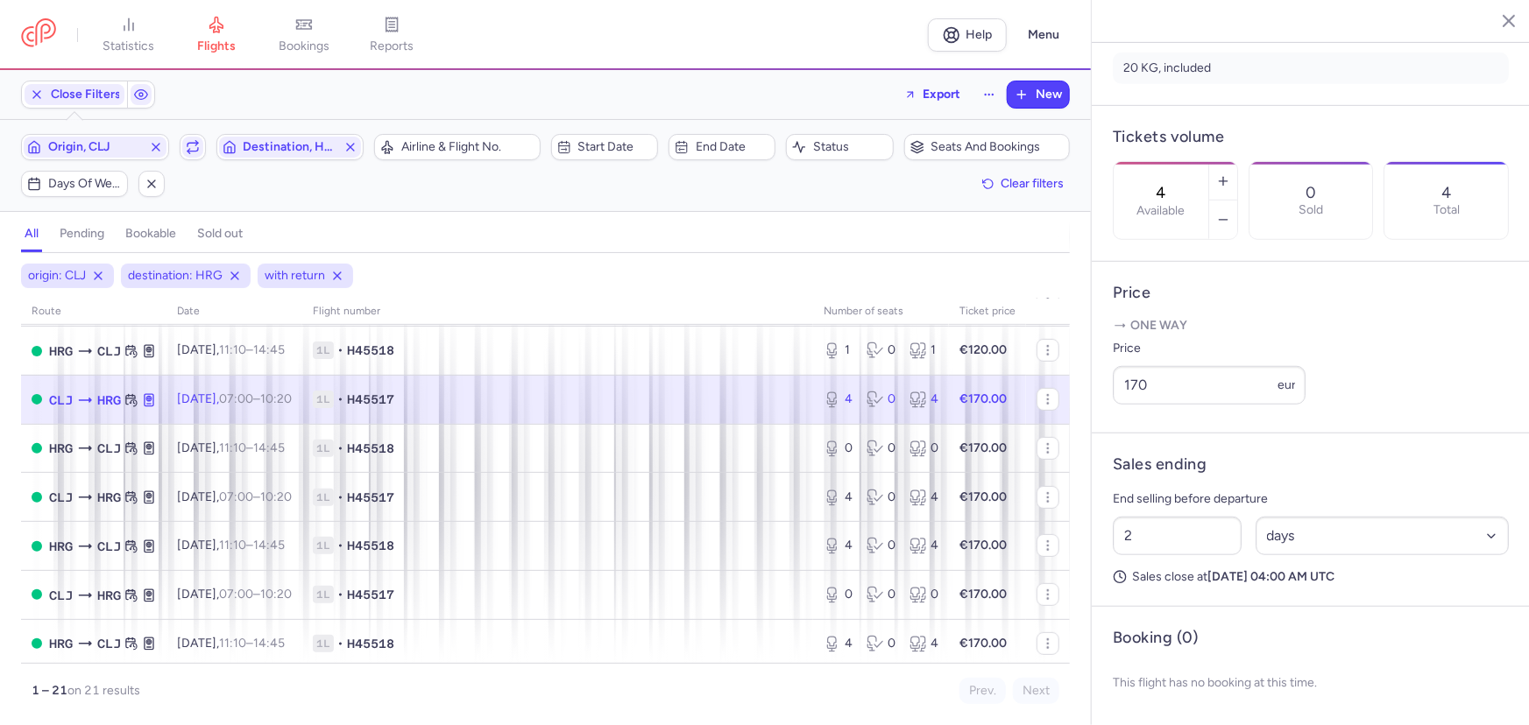
click at [623, 401] on span "1L • H45517" at bounding box center [558, 400] width 490 height 18
click at [1226, 220] on line "button" at bounding box center [1223, 220] width 8 height 0
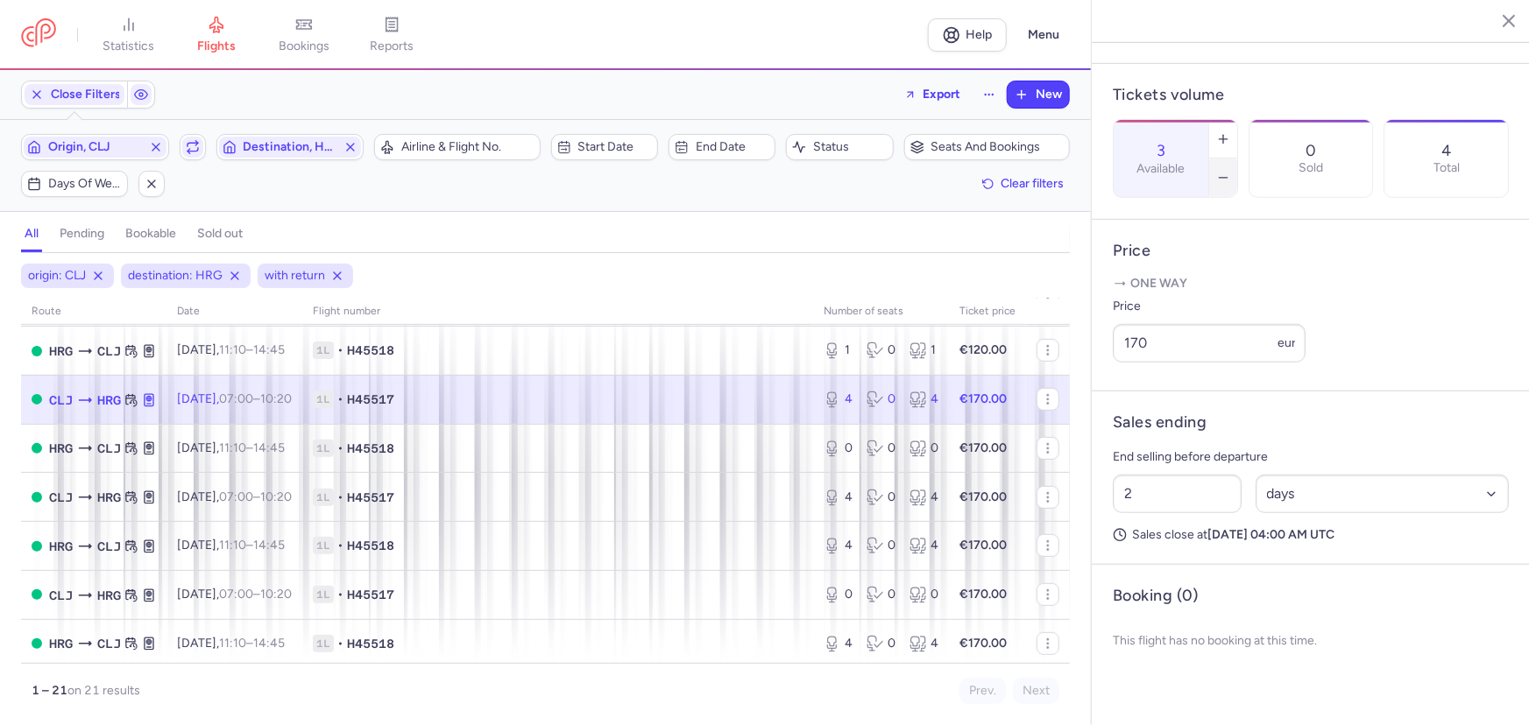
click at [1226, 178] on line "button" at bounding box center [1223, 178] width 8 height 0
click at [1178, 692] on span "Save changes" at bounding box center [1170, 691] width 87 height 16
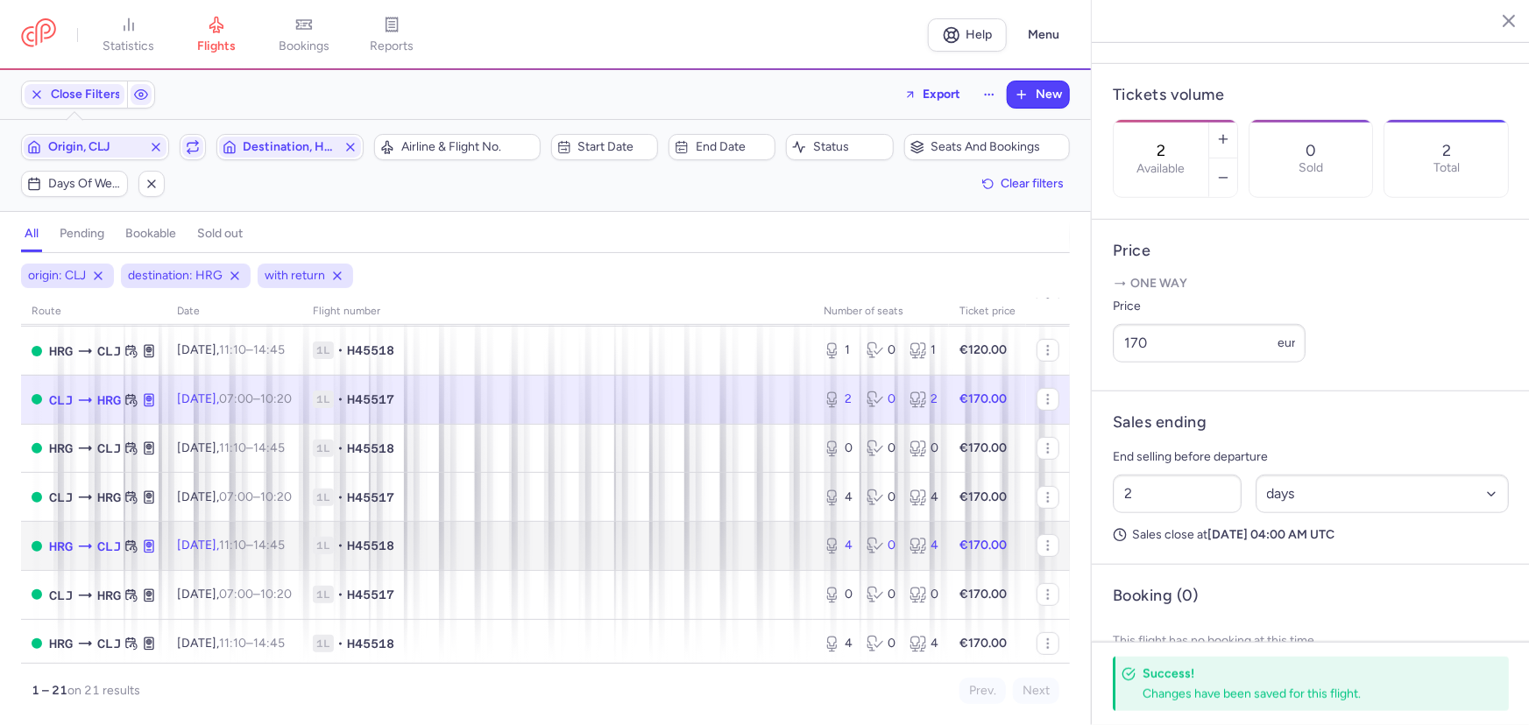
click at [467, 555] on span "1L • H45518" at bounding box center [558, 546] width 490 height 18
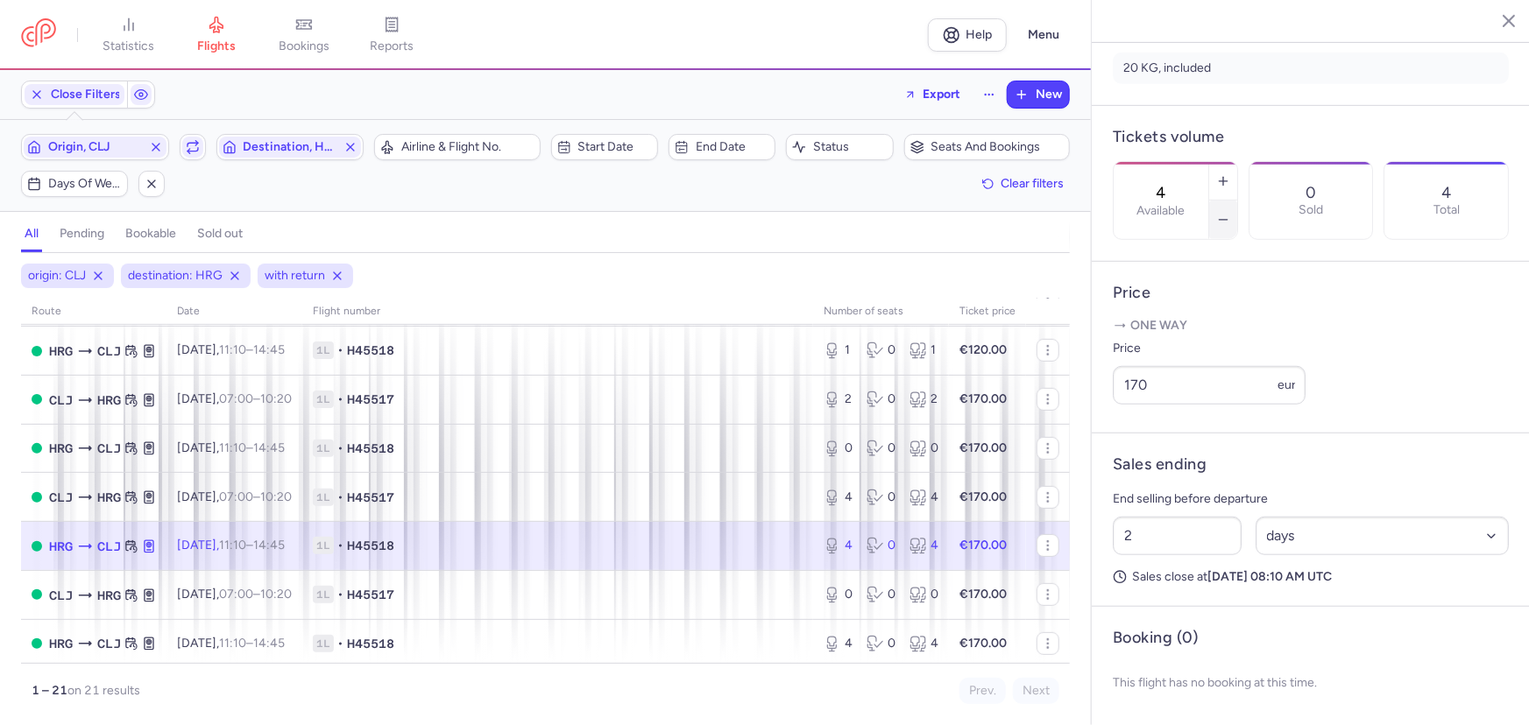
click at [1237, 201] on button "button" at bounding box center [1223, 220] width 28 height 39
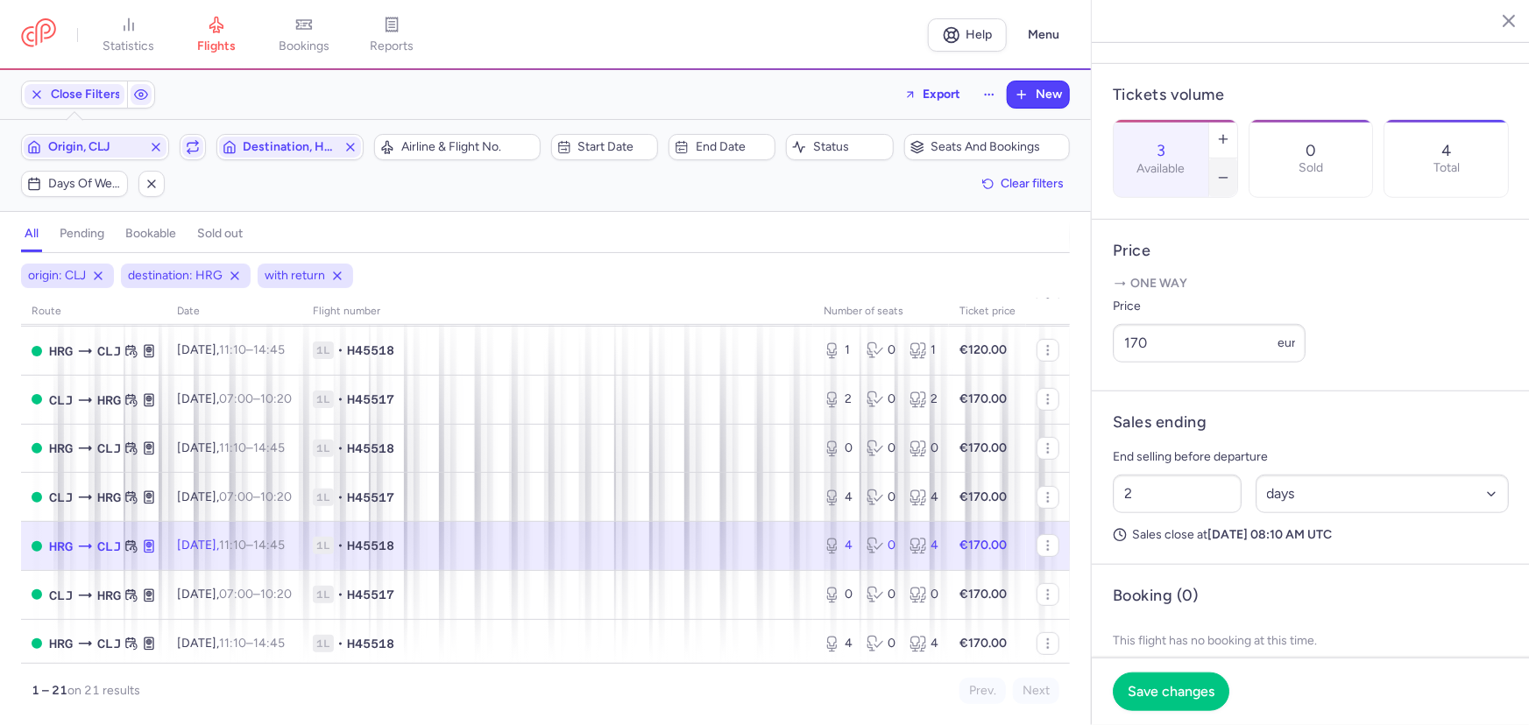
click at [1237, 159] on button "button" at bounding box center [1223, 178] width 28 height 39
click at [1180, 691] on span "Save changes" at bounding box center [1170, 691] width 87 height 16
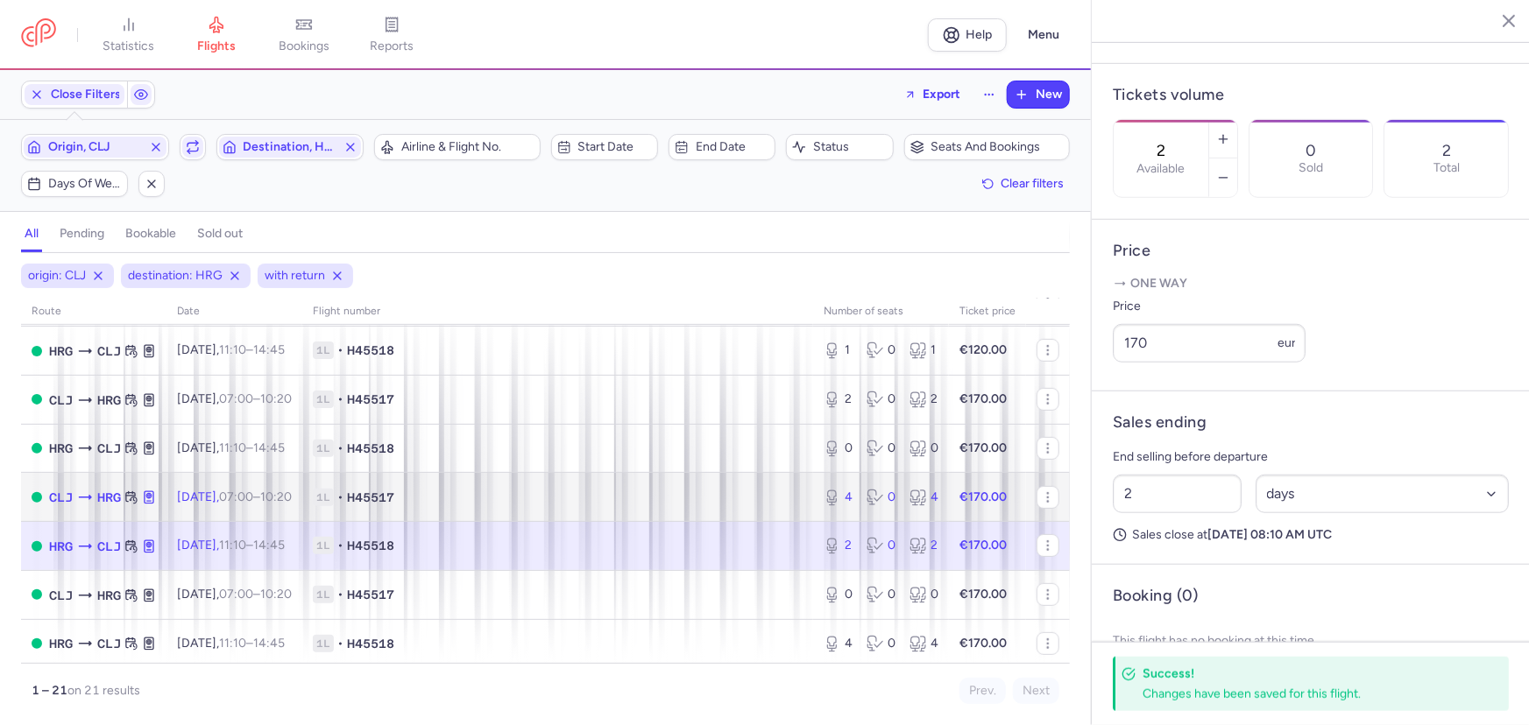
click at [461, 487] on td "1L • H45517" at bounding box center [557, 497] width 511 height 49
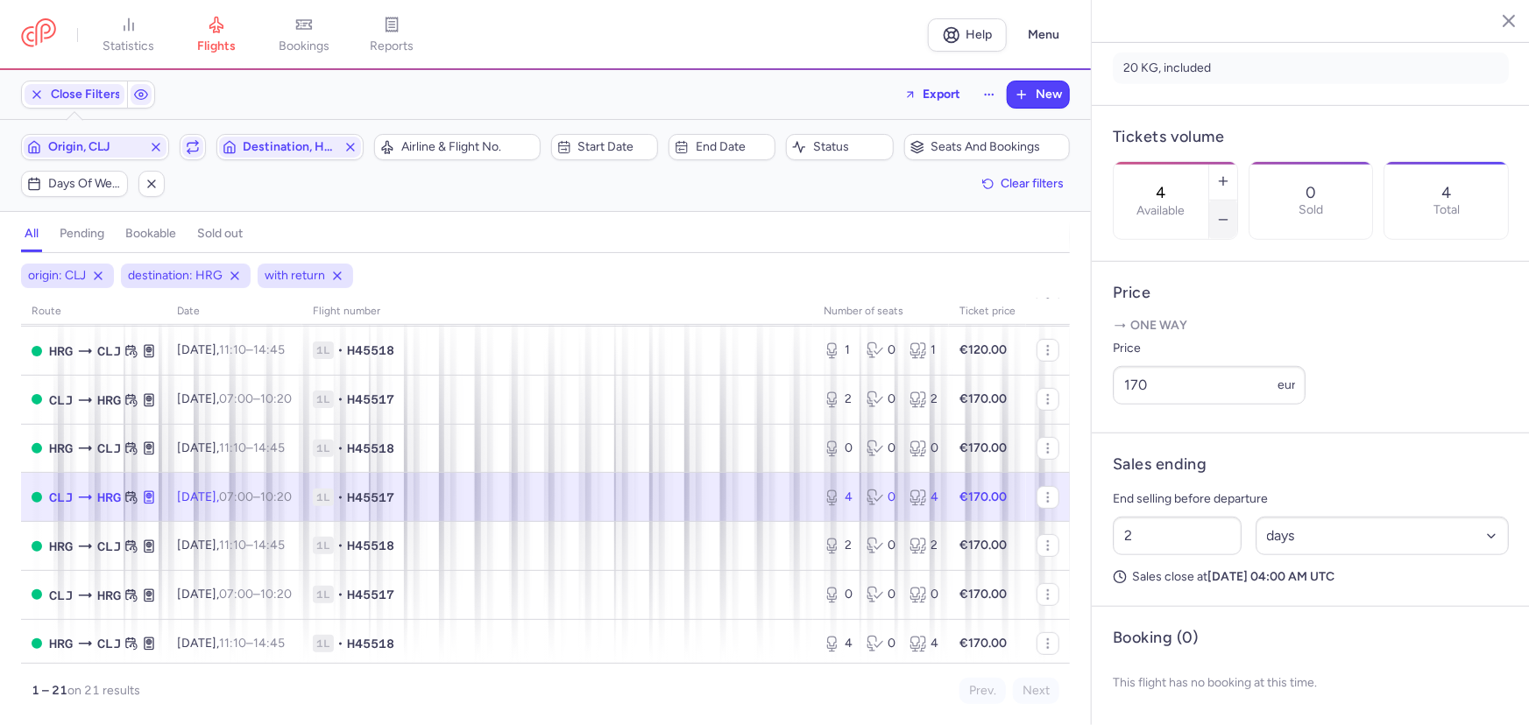
click at [1230, 213] on icon "button" at bounding box center [1223, 220] width 14 height 14
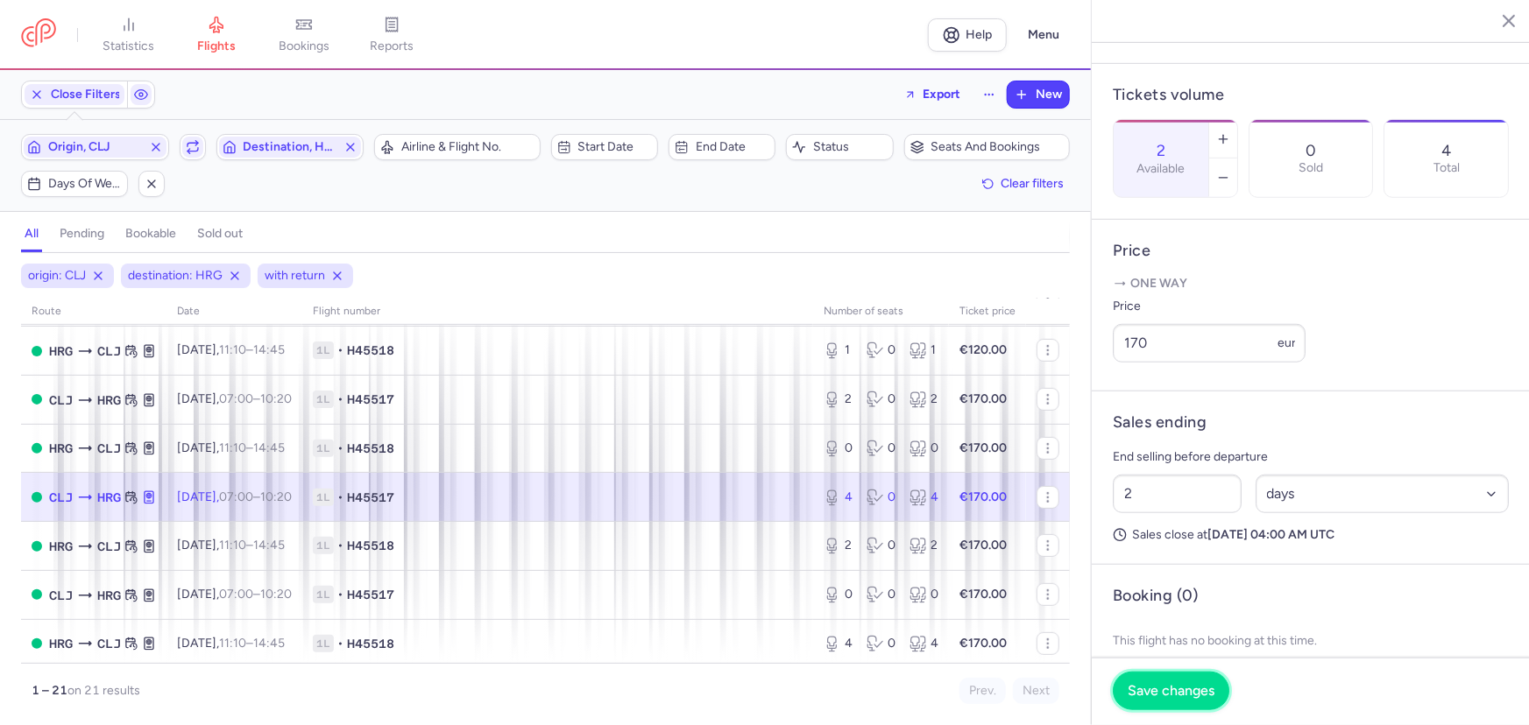
click at [1177, 694] on span "Save changes" at bounding box center [1170, 691] width 87 height 16
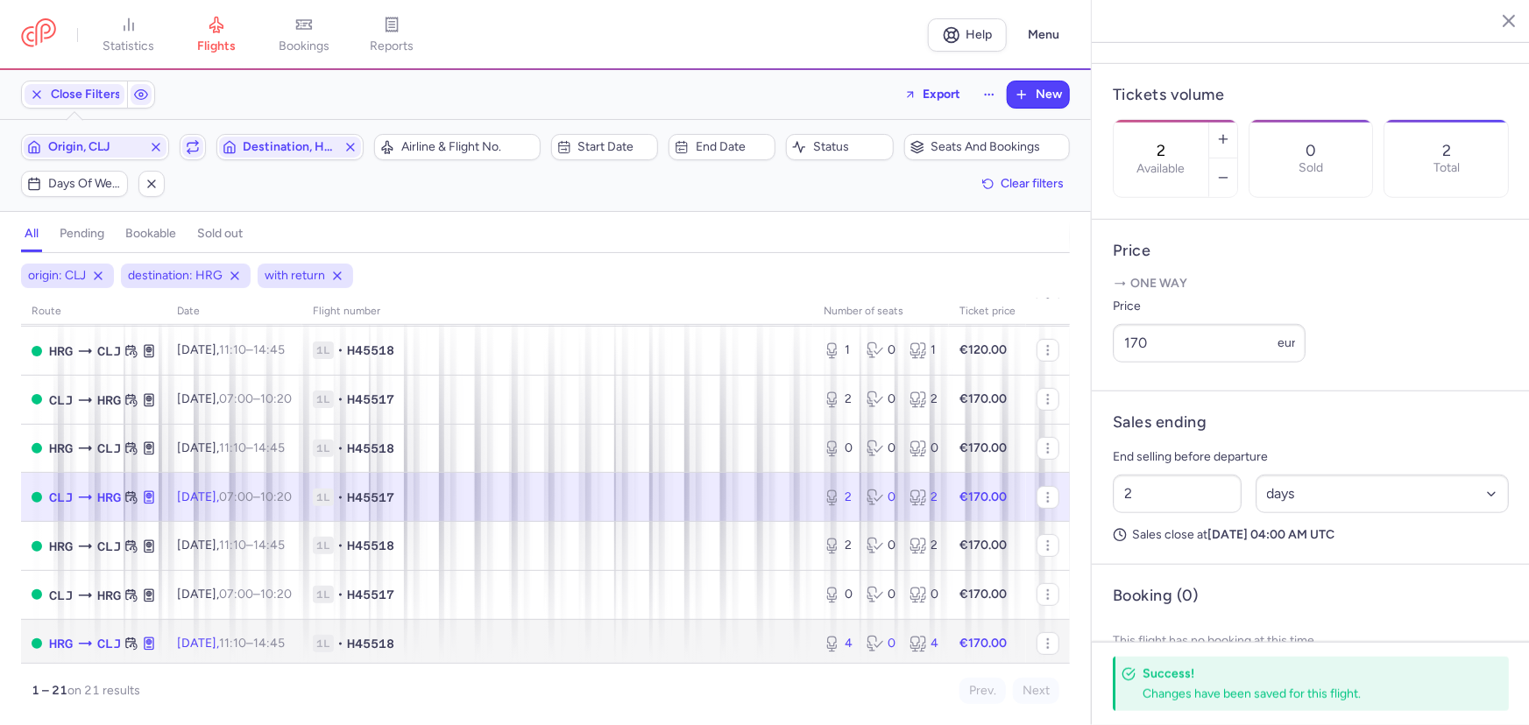
click at [512, 653] on span "1L • H45518" at bounding box center [558, 644] width 490 height 18
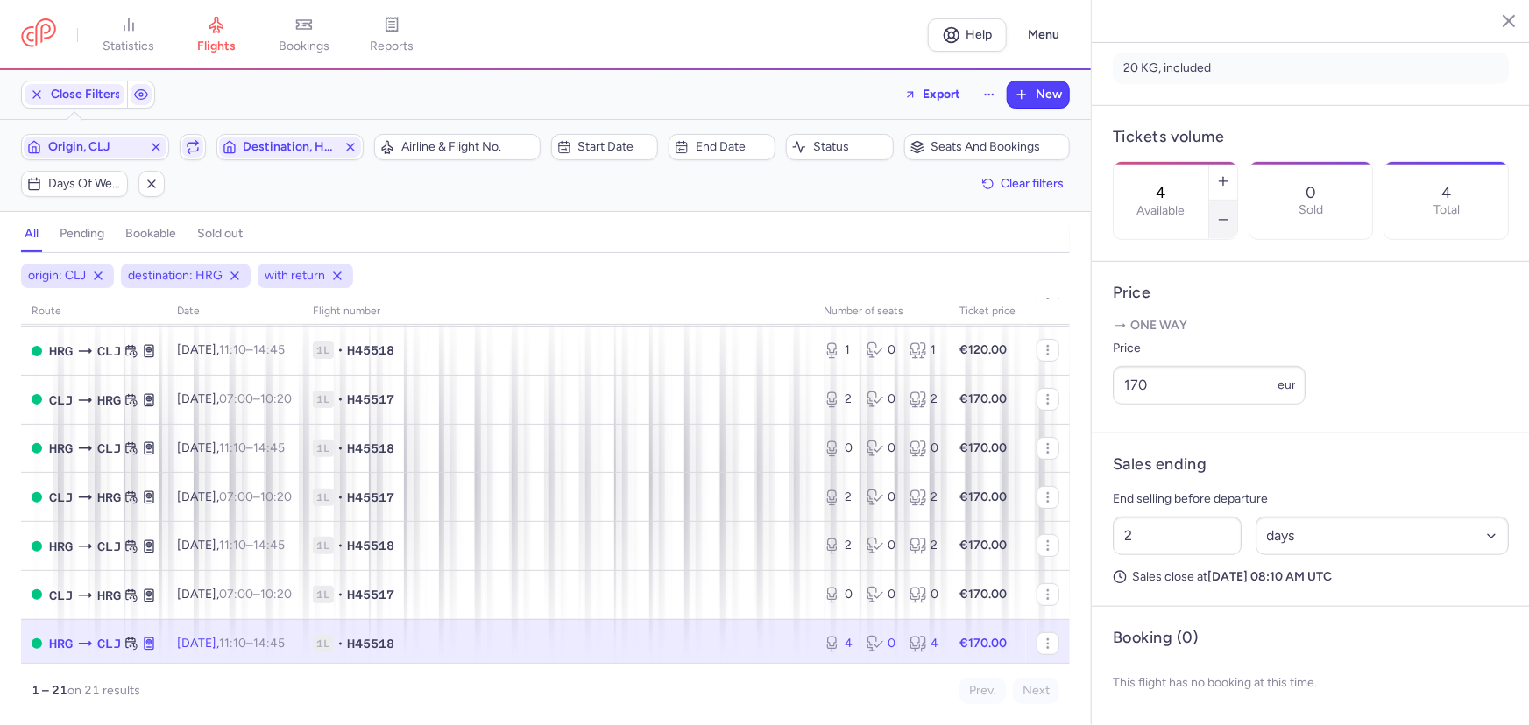
click at [1230, 213] on icon "button" at bounding box center [1223, 220] width 14 height 14
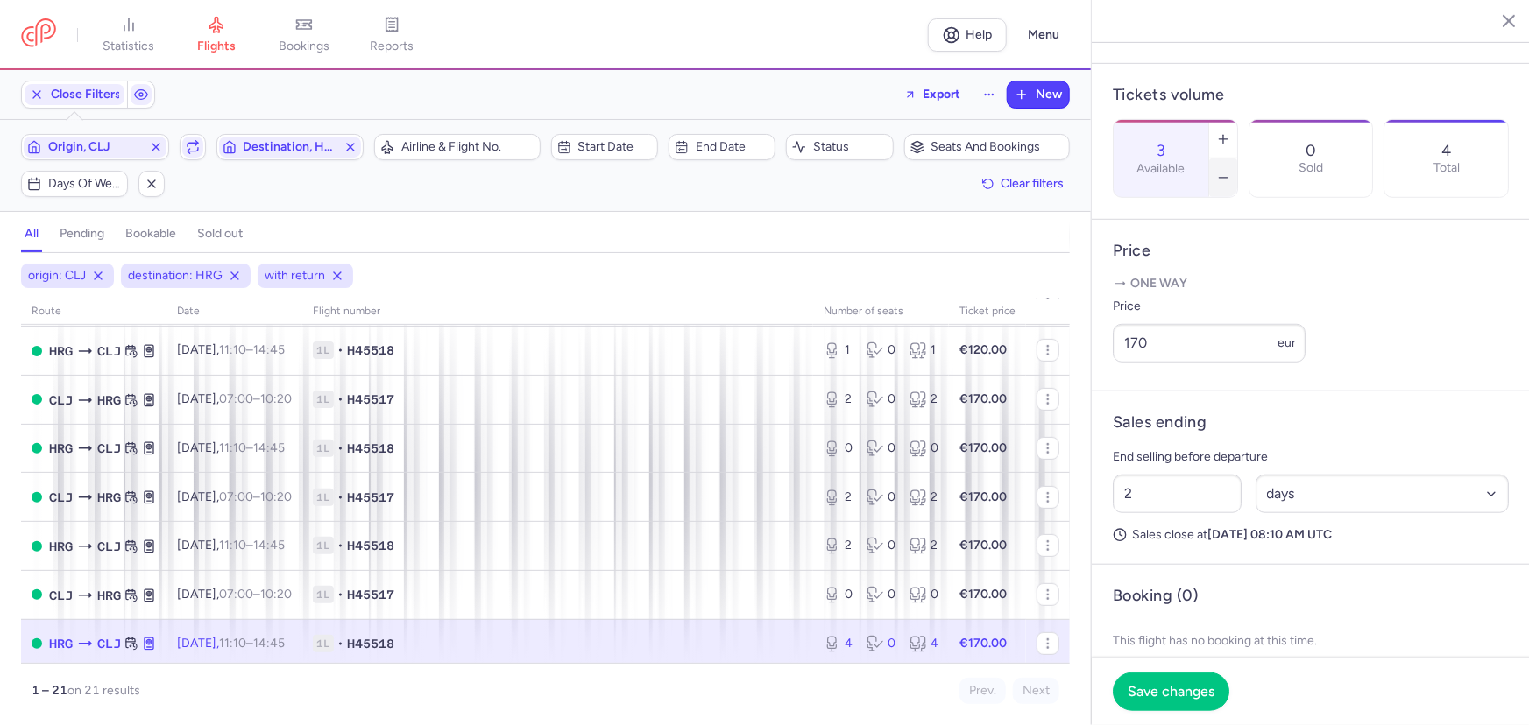
click at [1230, 171] on icon "button" at bounding box center [1223, 178] width 14 height 14
click at [1183, 710] on footer "Save changes" at bounding box center [1311, 691] width 438 height 67
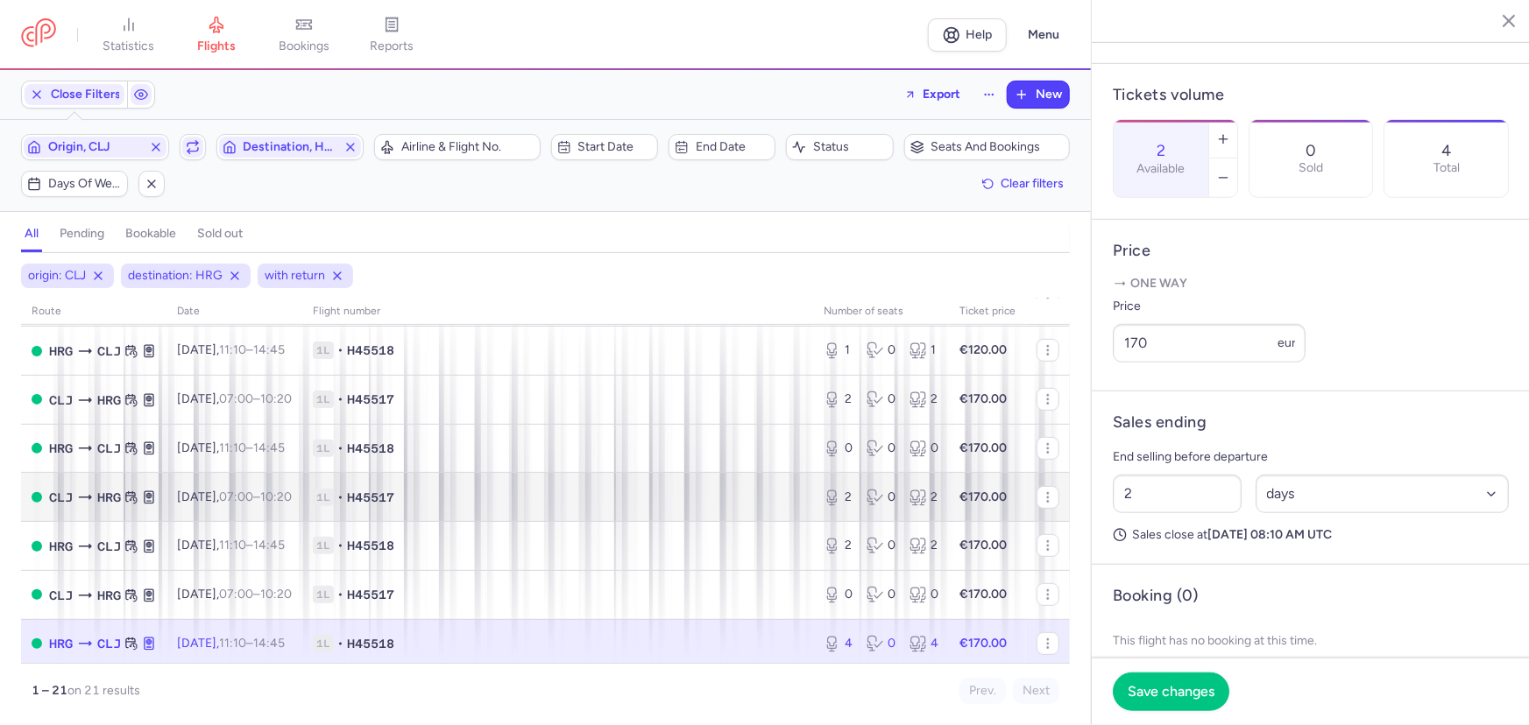
scroll to position [477, 0]
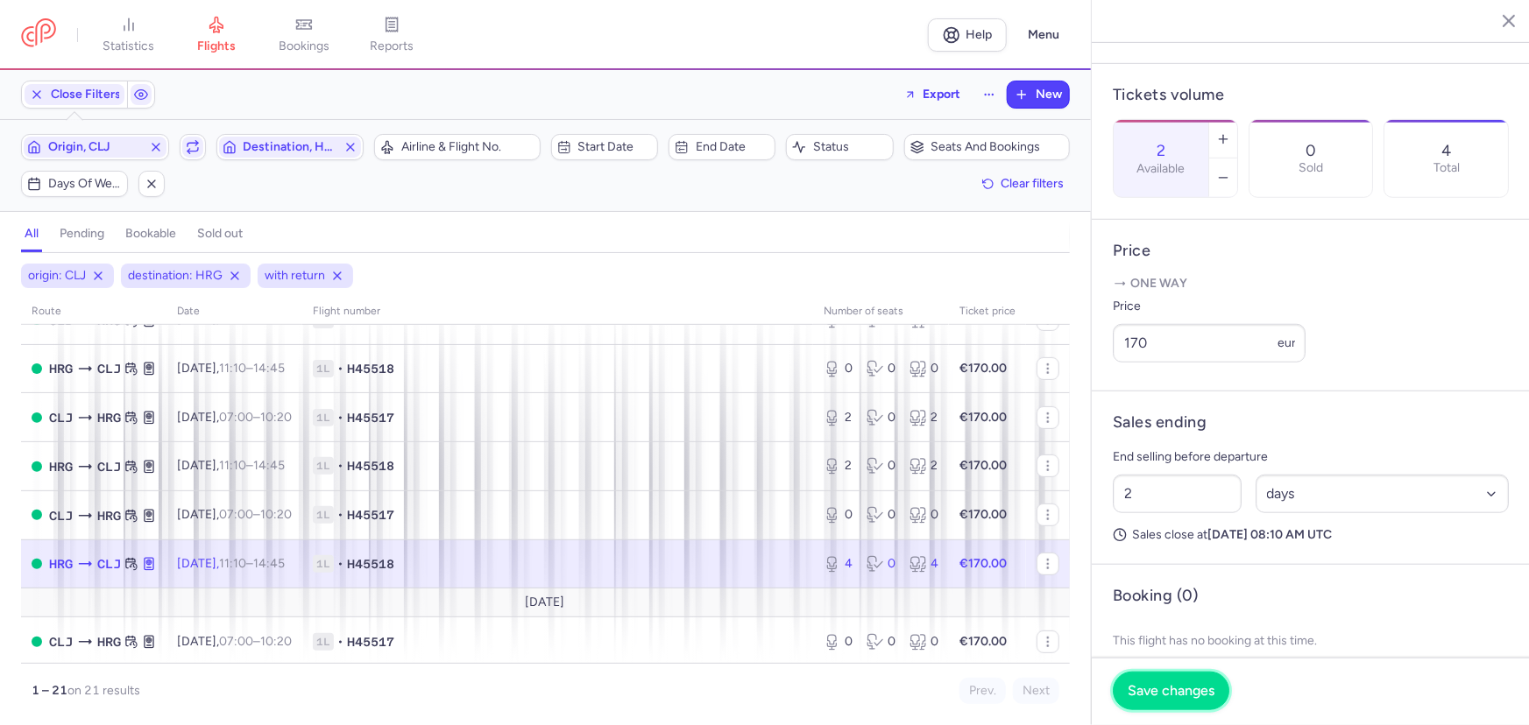
click at [1186, 687] on span "Save changes" at bounding box center [1170, 691] width 87 height 16
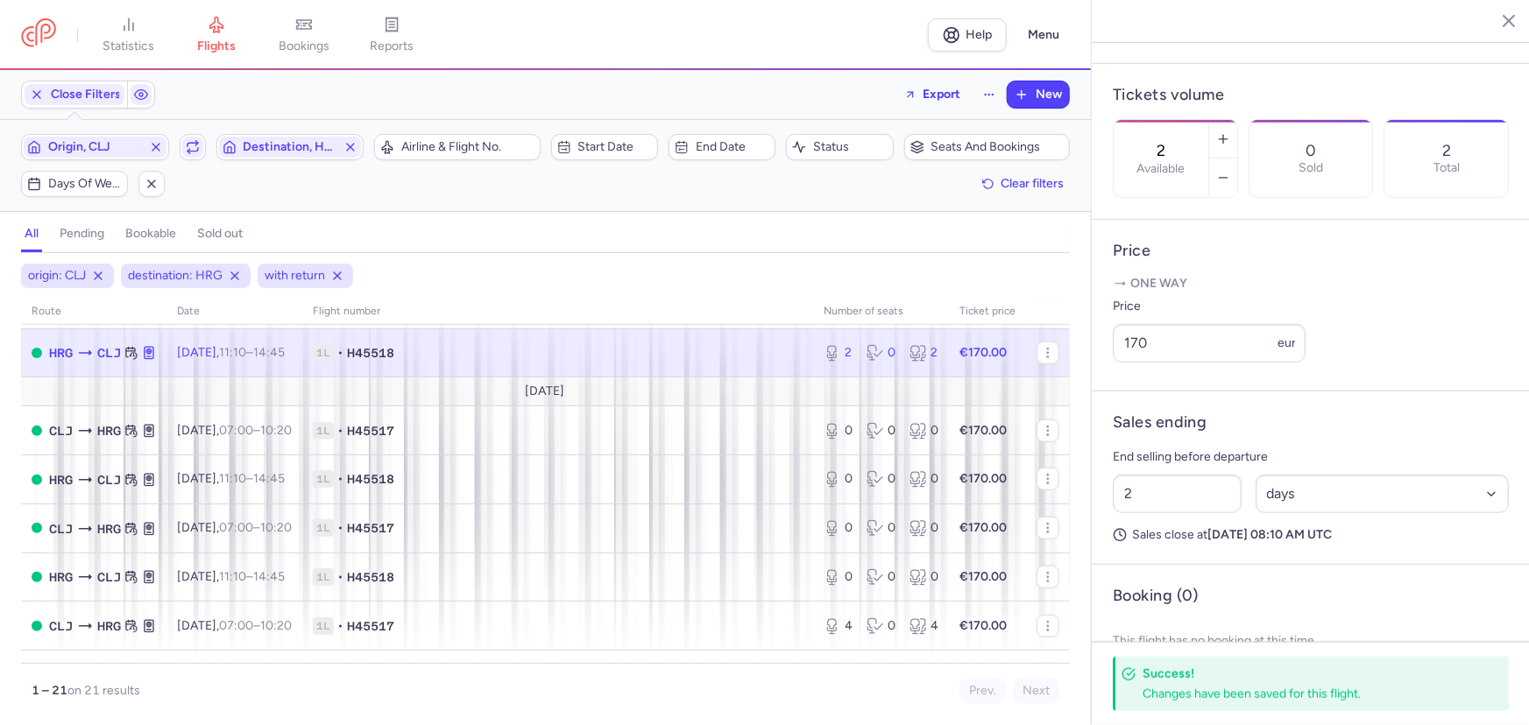
scroll to position [782, 0]
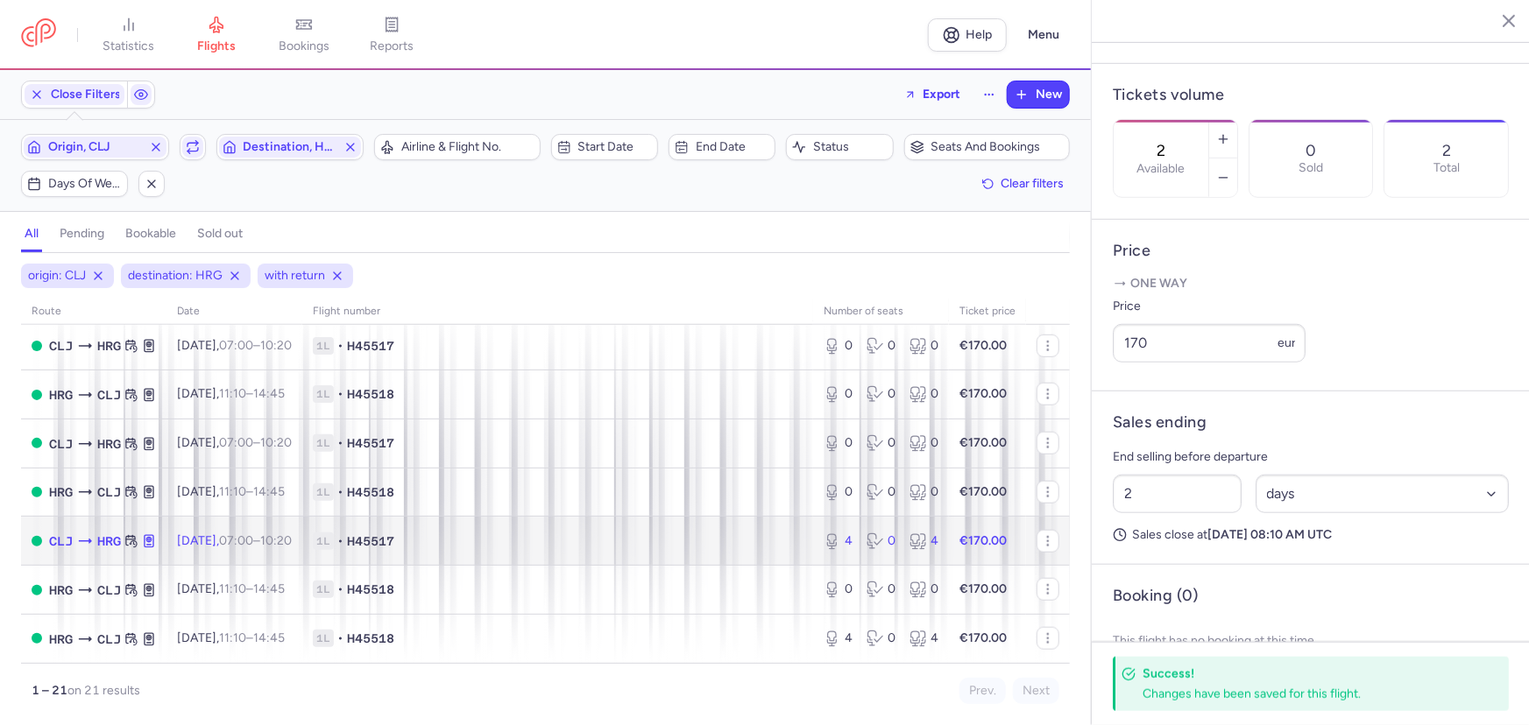
click at [662, 548] on span "1L • H45517" at bounding box center [558, 542] width 490 height 18
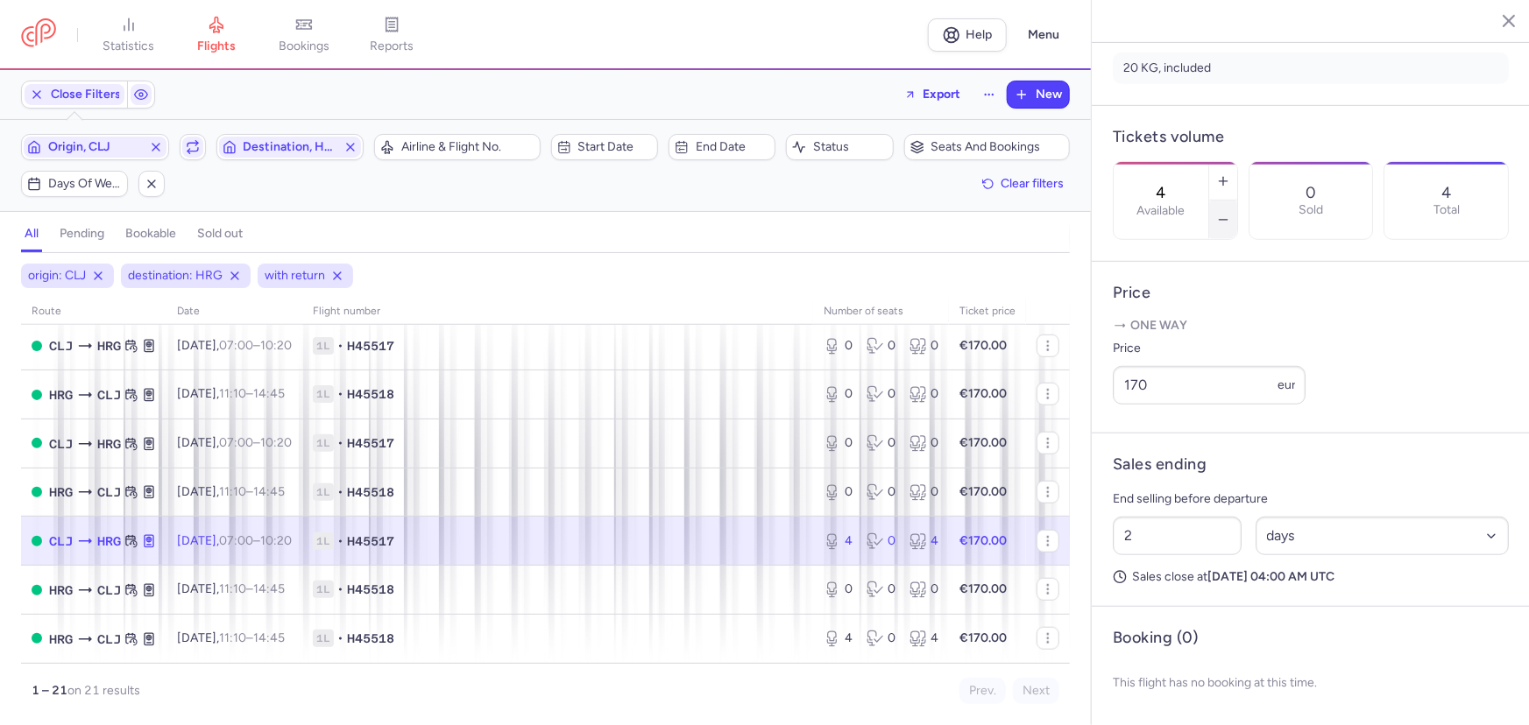
click at [1230, 213] on icon "button" at bounding box center [1223, 220] width 14 height 14
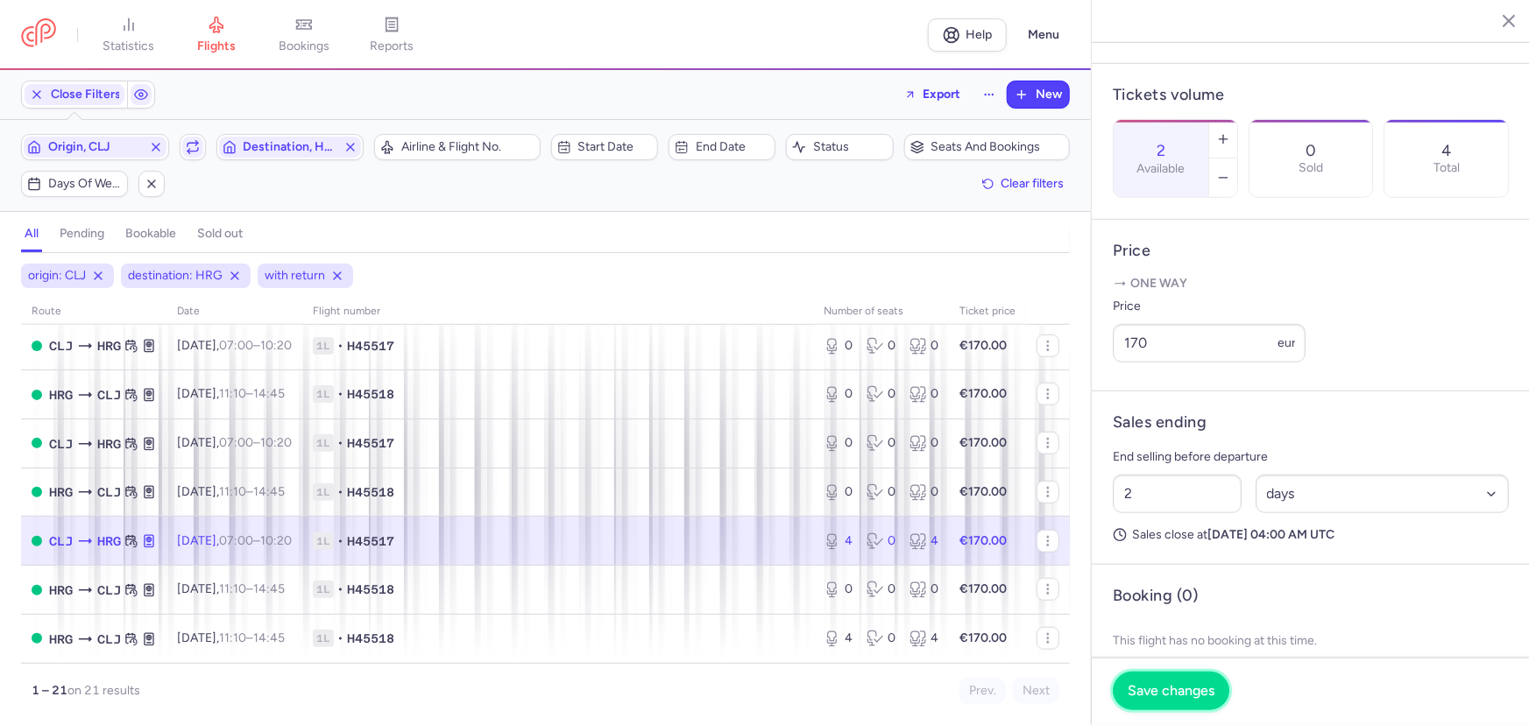
click at [1202, 695] on span "Save changes" at bounding box center [1170, 691] width 87 height 16
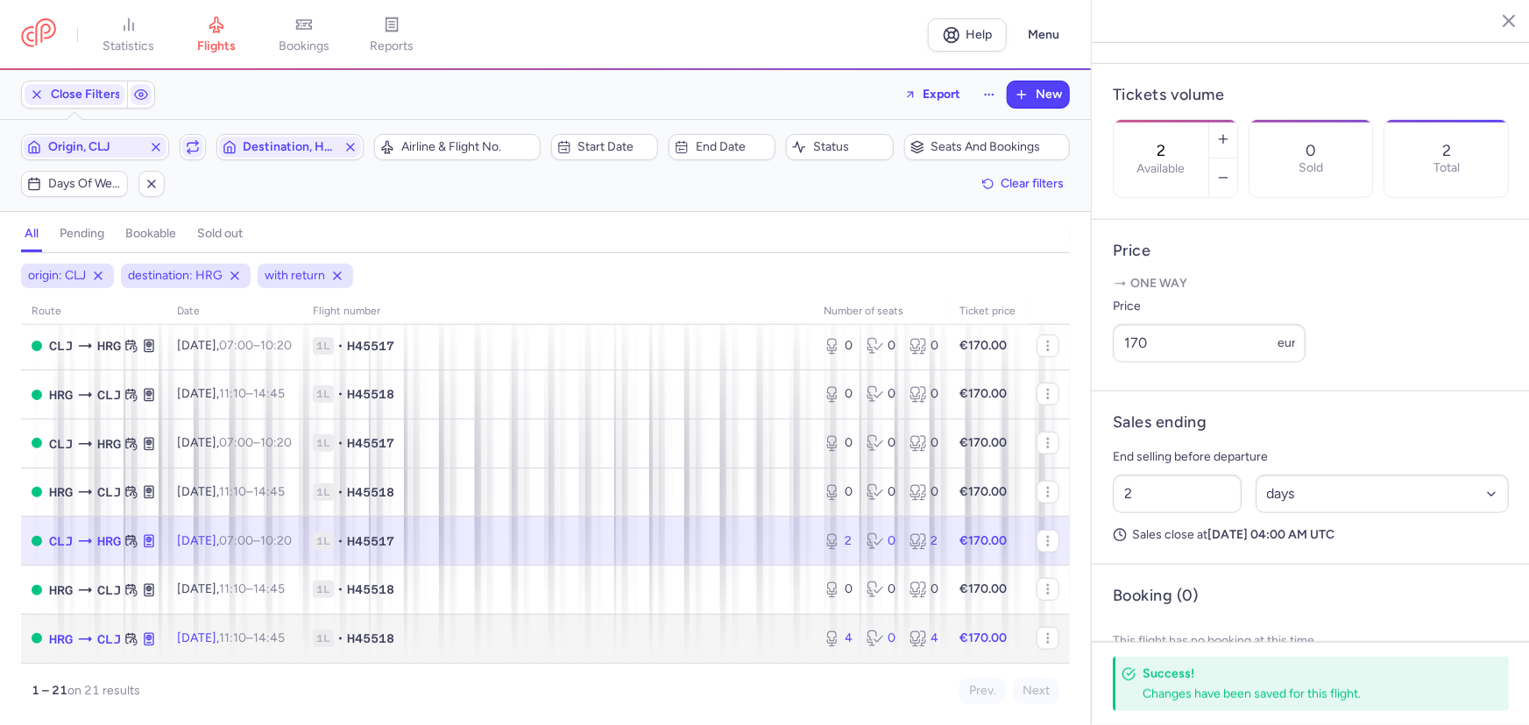
click at [639, 631] on span "1L • H45518" at bounding box center [558, 639] width 490 height 18
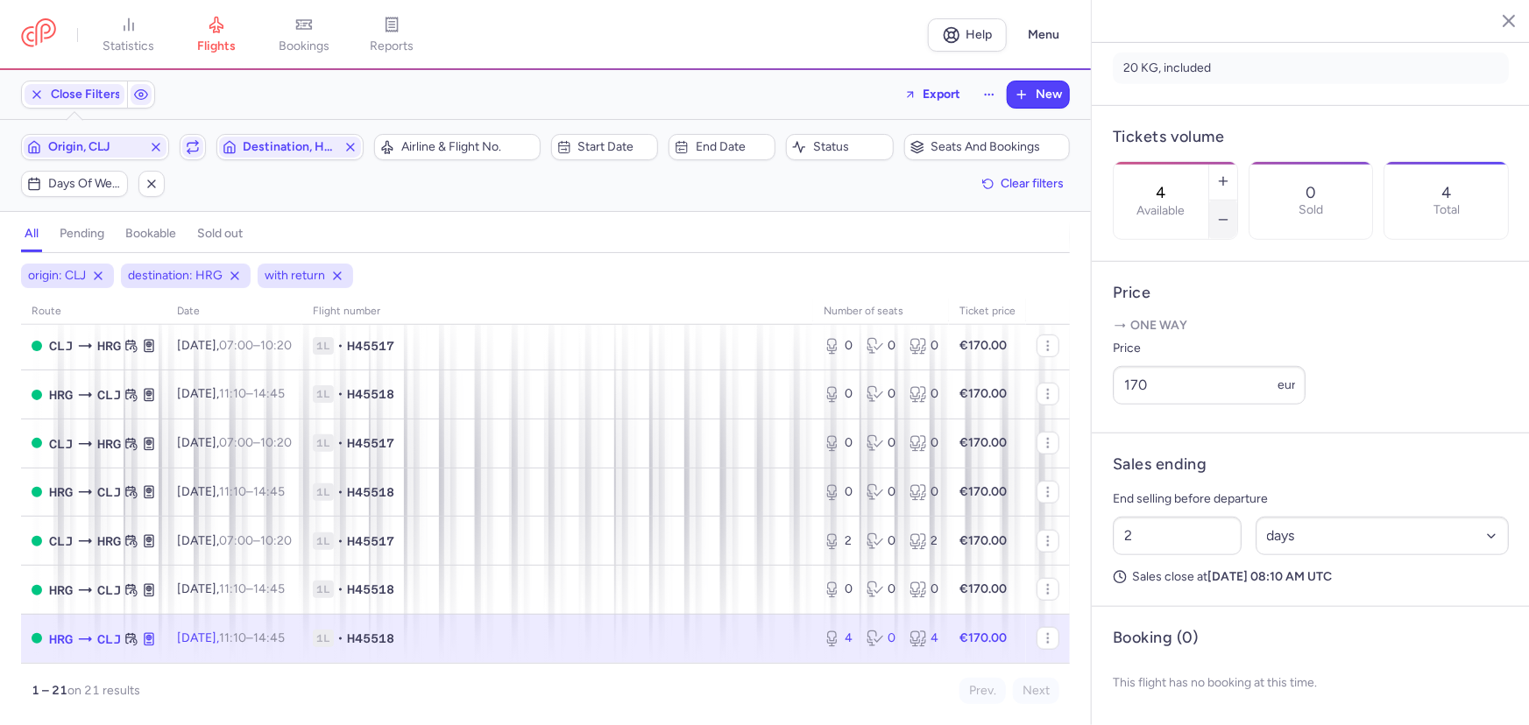
click at [1226, 220] on line "button" at bounding box center [1223, 220] width 8 height 0
type input "2"
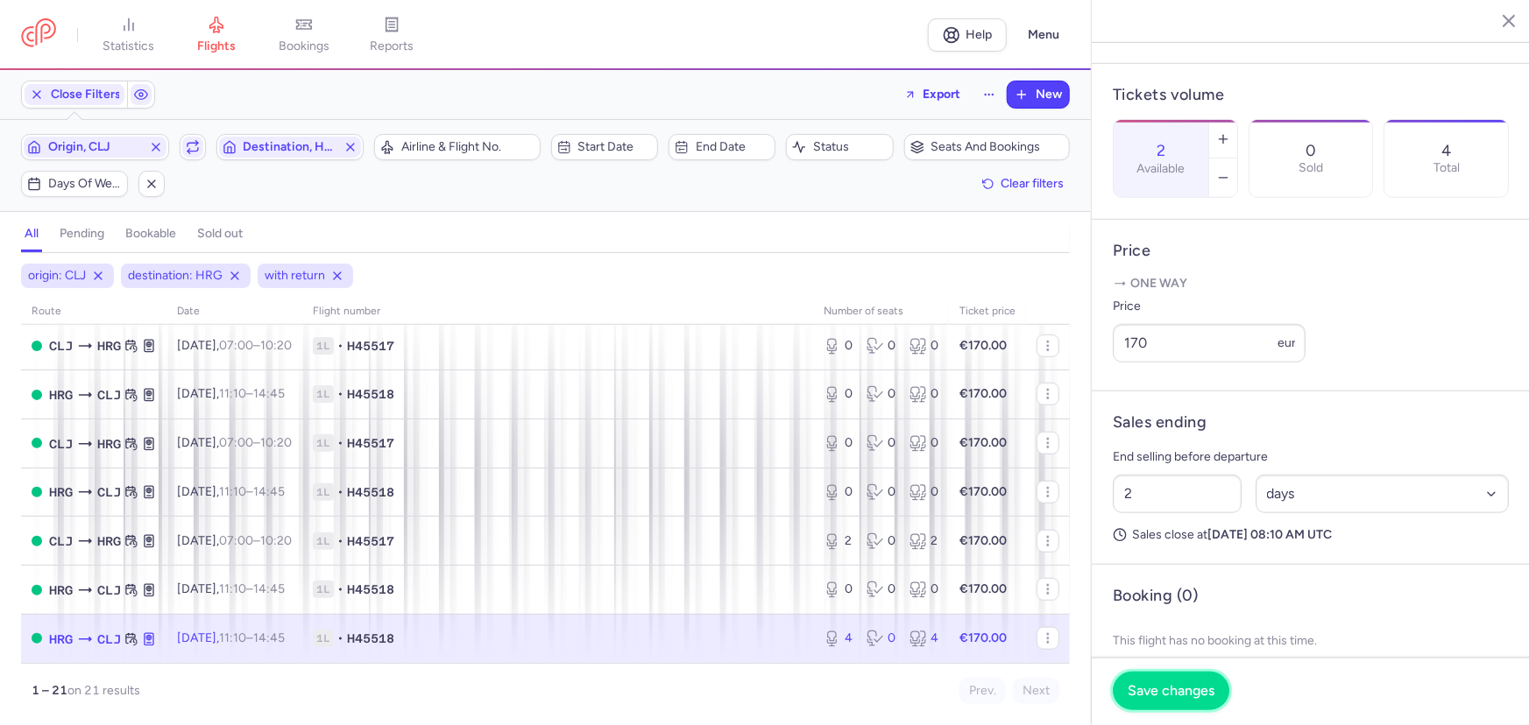
click at [1176, 685] on span "Save changes" at bounding box center [1170, 691] width 87 height 16
